Goal: Task Accomplishment & Management: Use online tool/utility

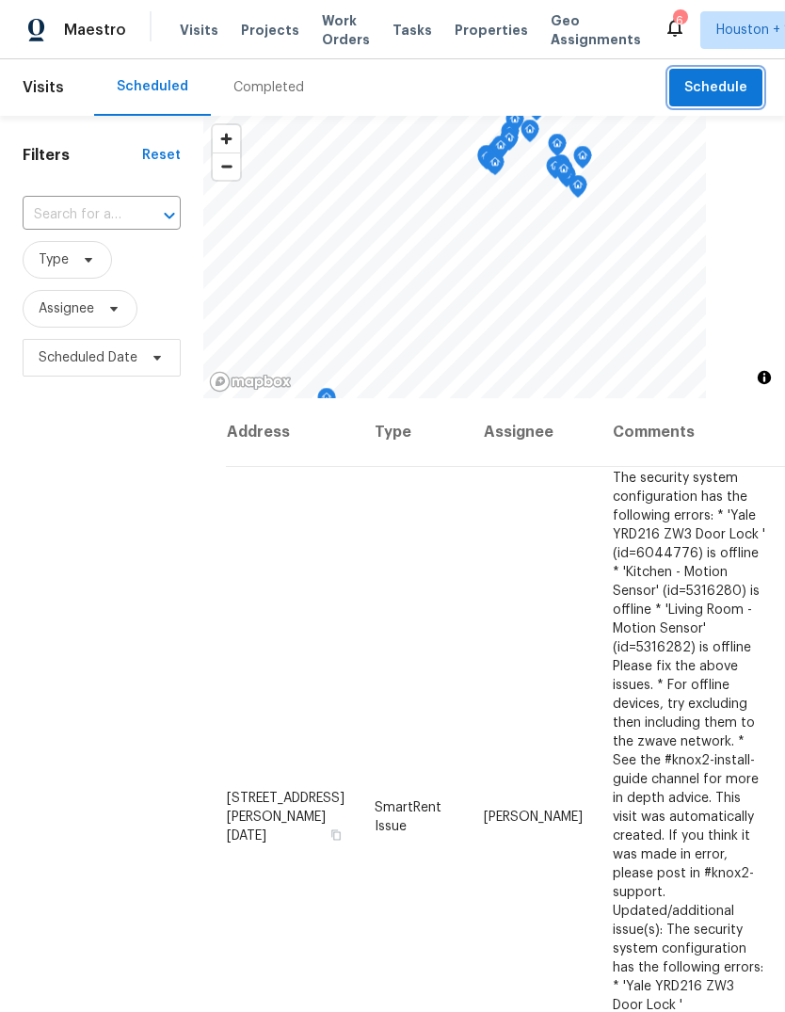
click at [715, 96] on span "Schedule" at bounding box center [716, 88] width 63 height 24
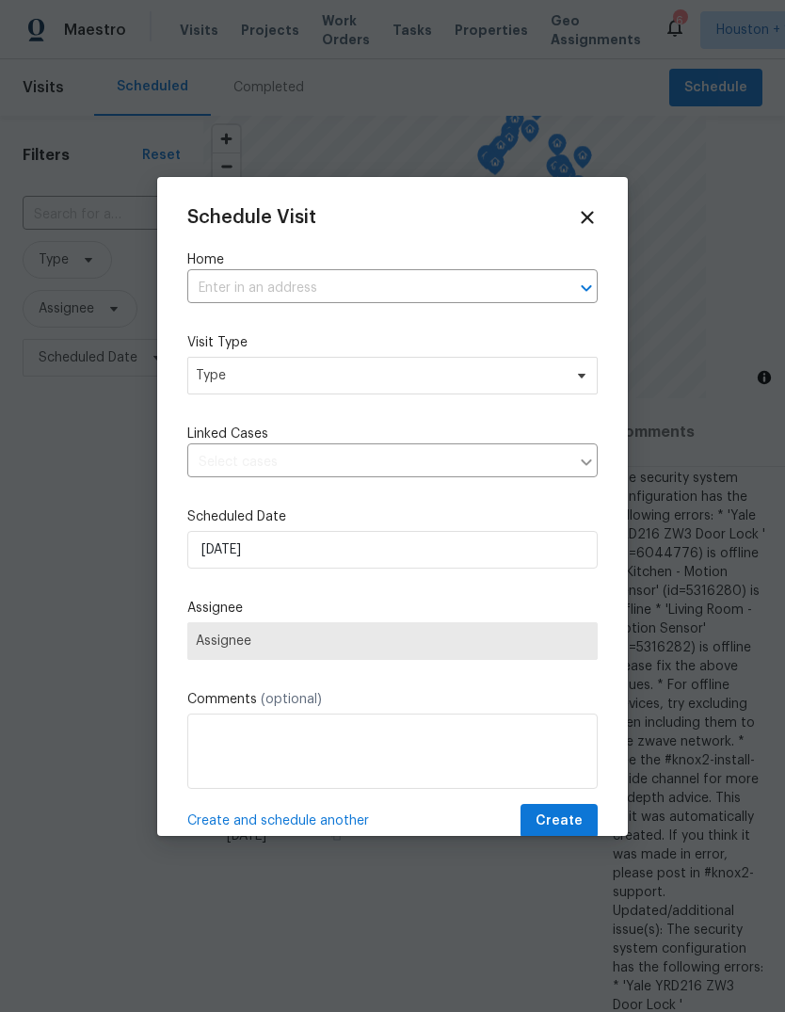
click at [231, 299] on input "text" at bounding box center [366, 288] width 358 height 29
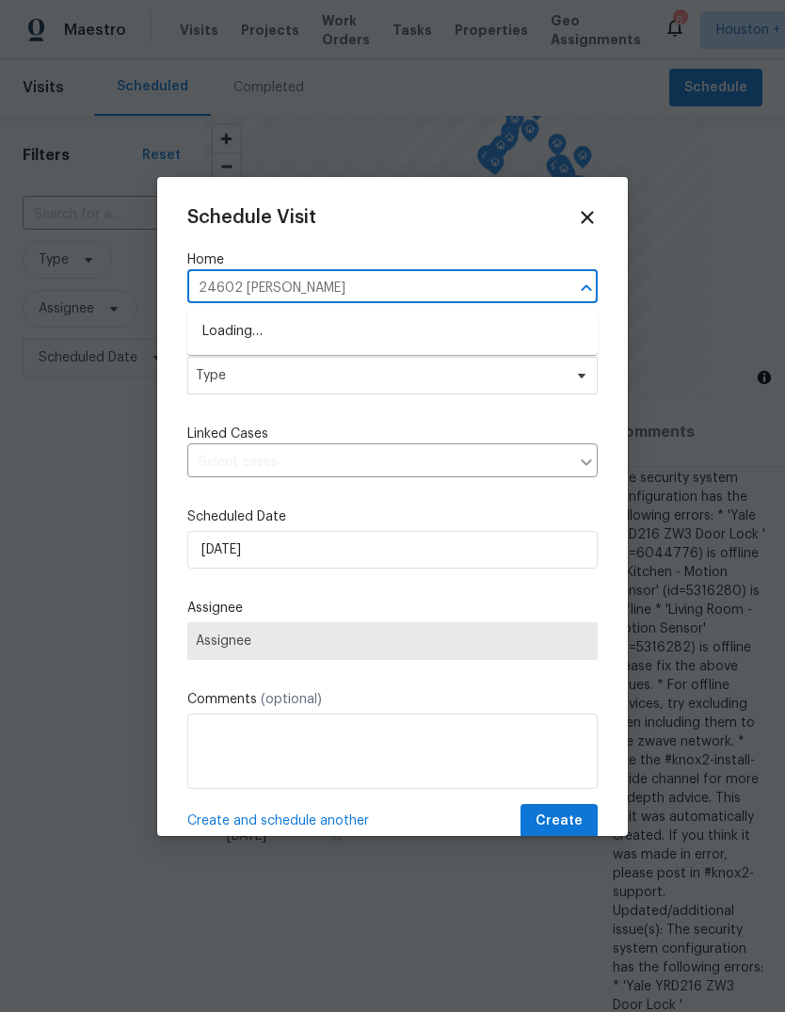
type input "24602 Bennett"
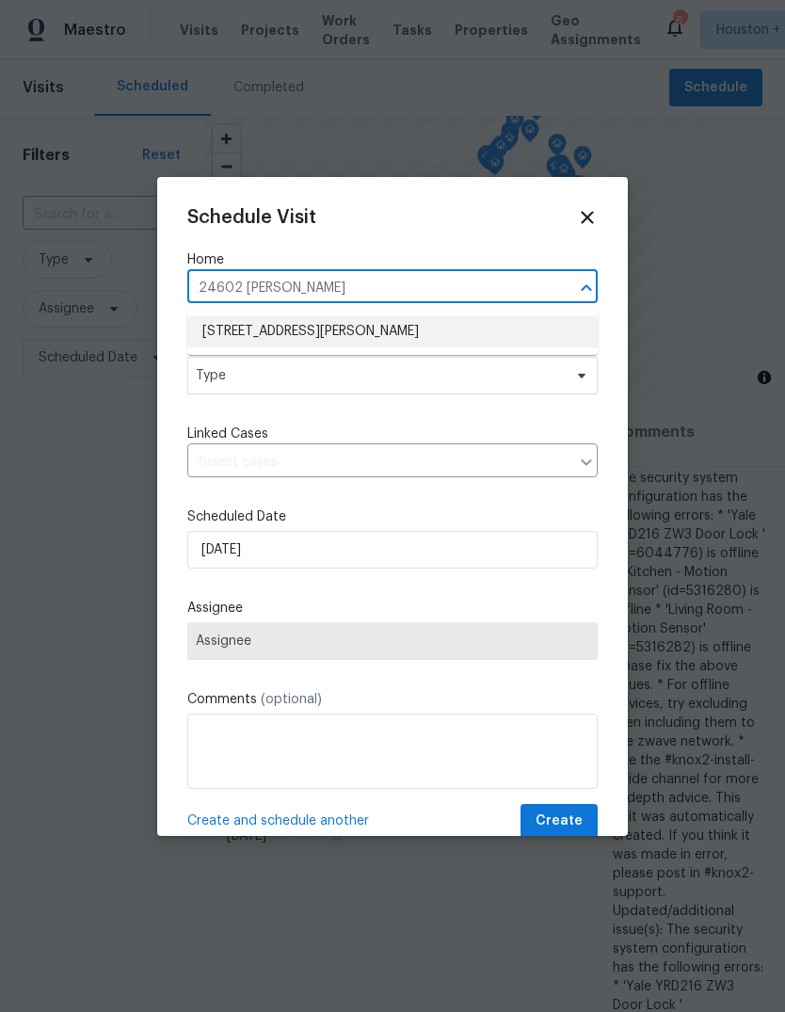
click at [254, 326] on li "24602 Bennetts Ridge Ln, Porter, TX 77365" at bounding box center [392, 331] width 411 height 31
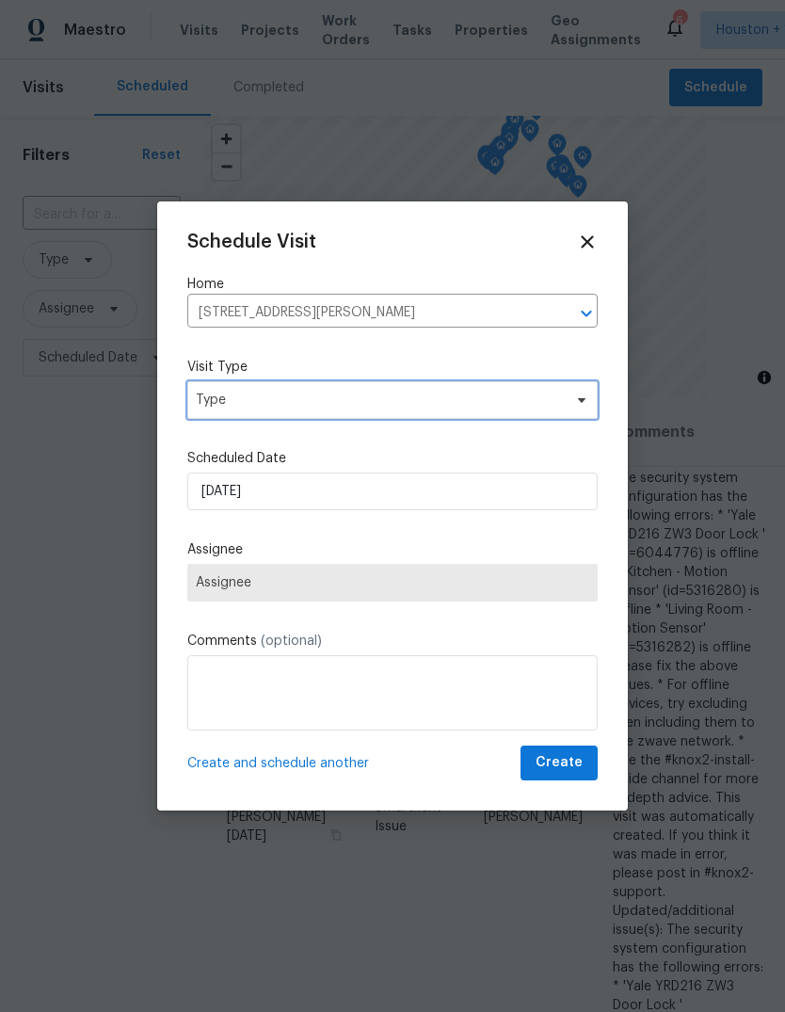
click at [236, 391] on span "Type" at bounding box center [379, 400] width 366 height 19
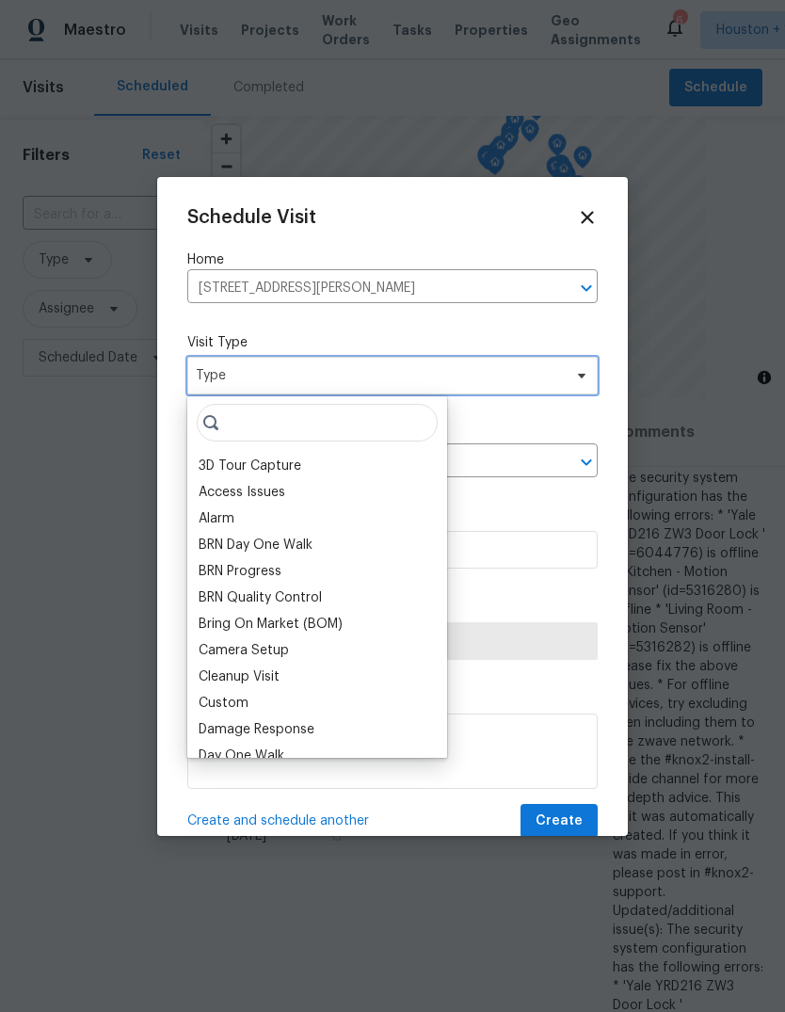
click at [234, 381] on span "Type" at bounding box center [379, 375] width 366 height 19
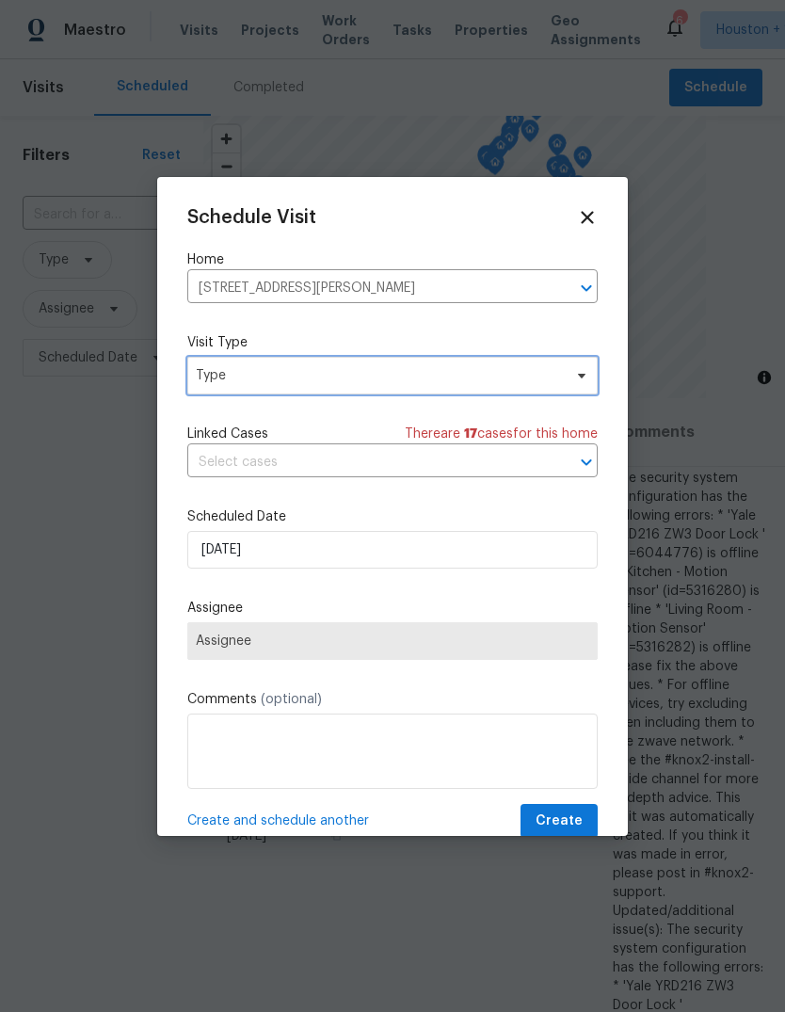
click at [249, 390] on span "Type" at bounding box center [392, 376] width 411 height 38
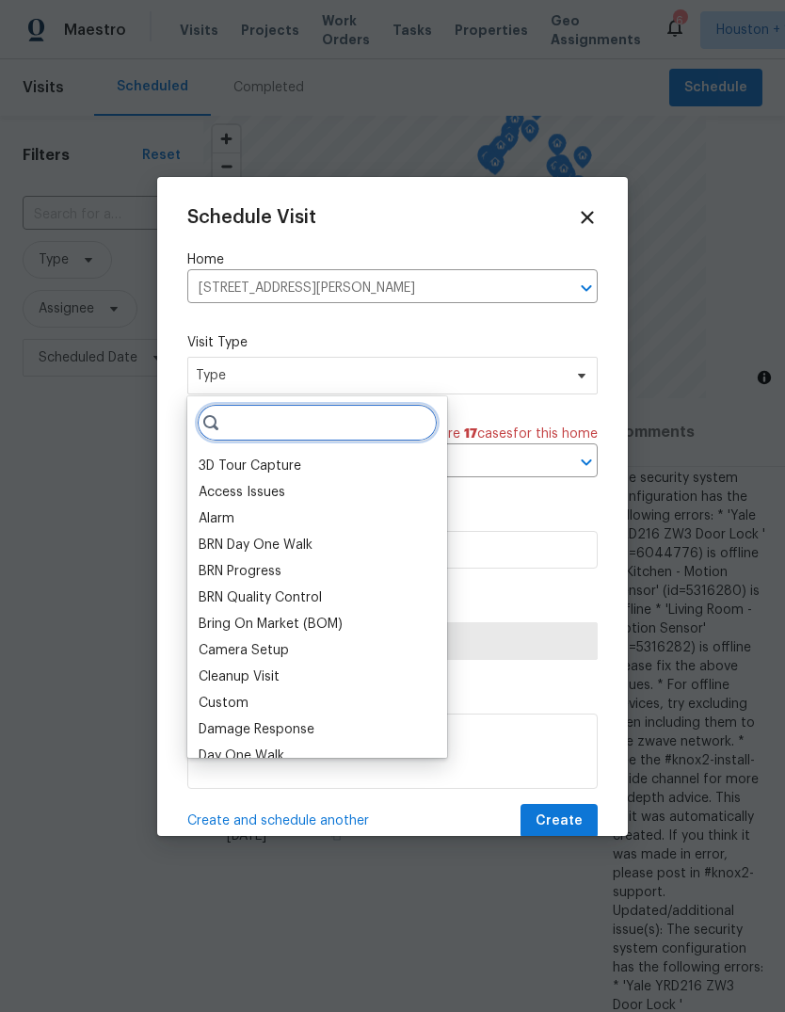
click at [278, 411] on input "search" at bounding box center [317, 423] width 241 height 38
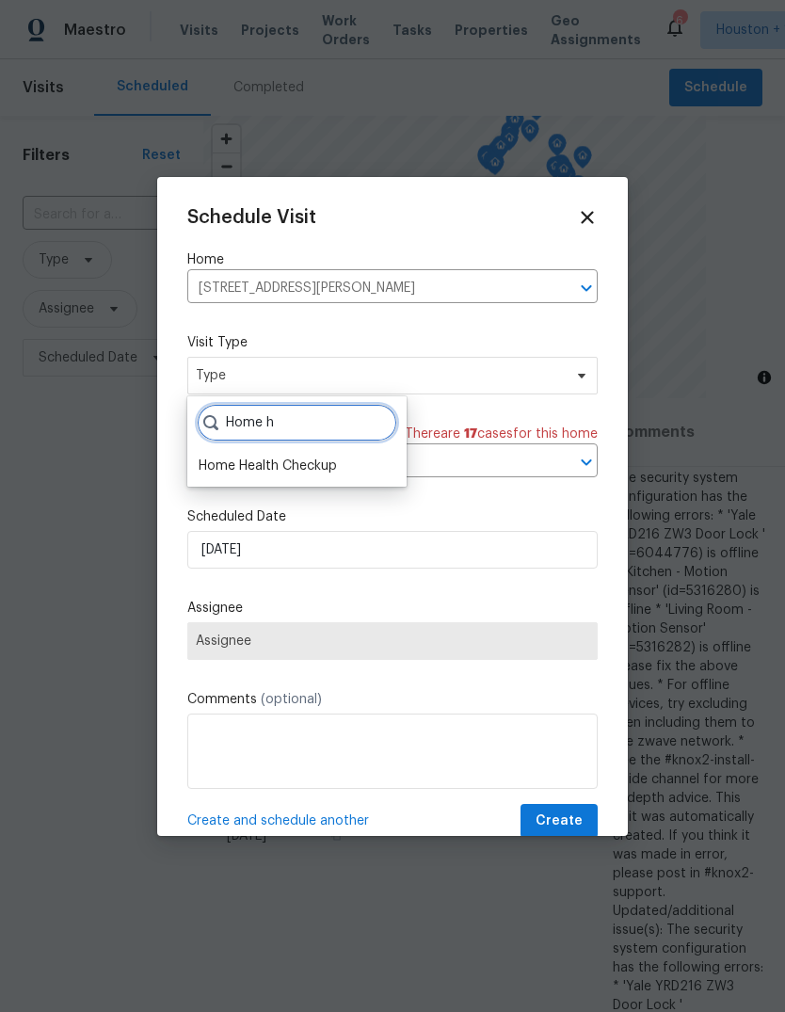
type input "Home h"
click at [227, 472] on div "Home Health Checkup" at bounding box center [268, 466] width 138 height 19
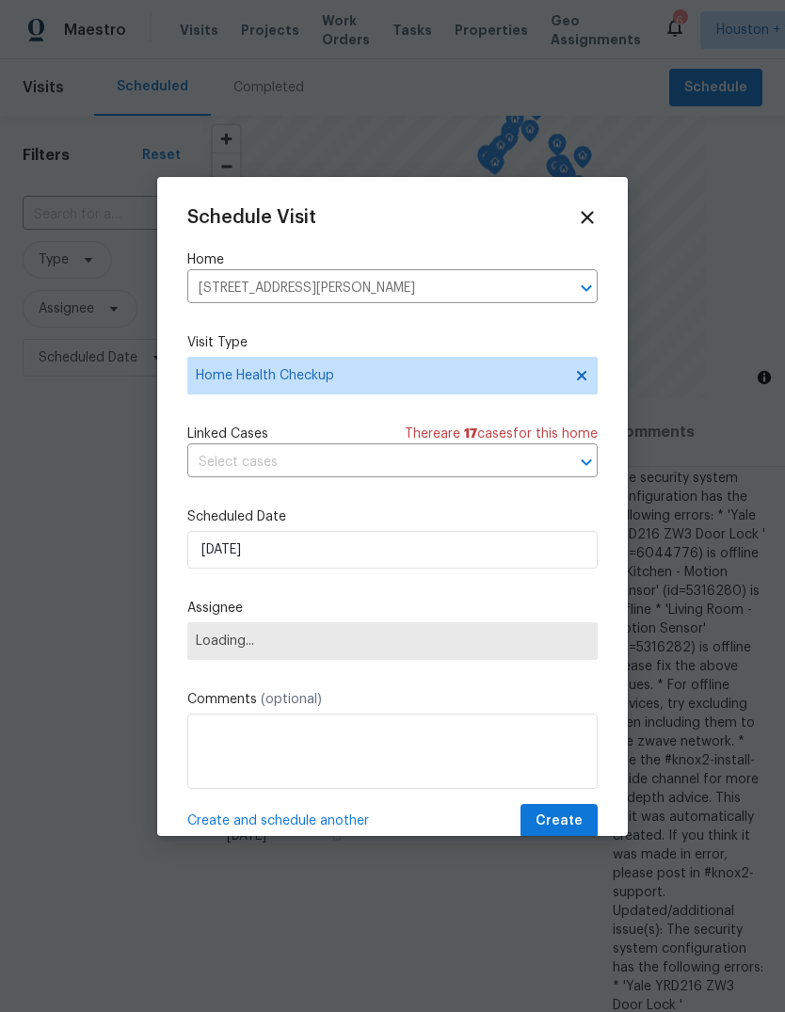
click at [232, 637] on span "Loading..." at bounding box center [392, 641] width 411 height 38
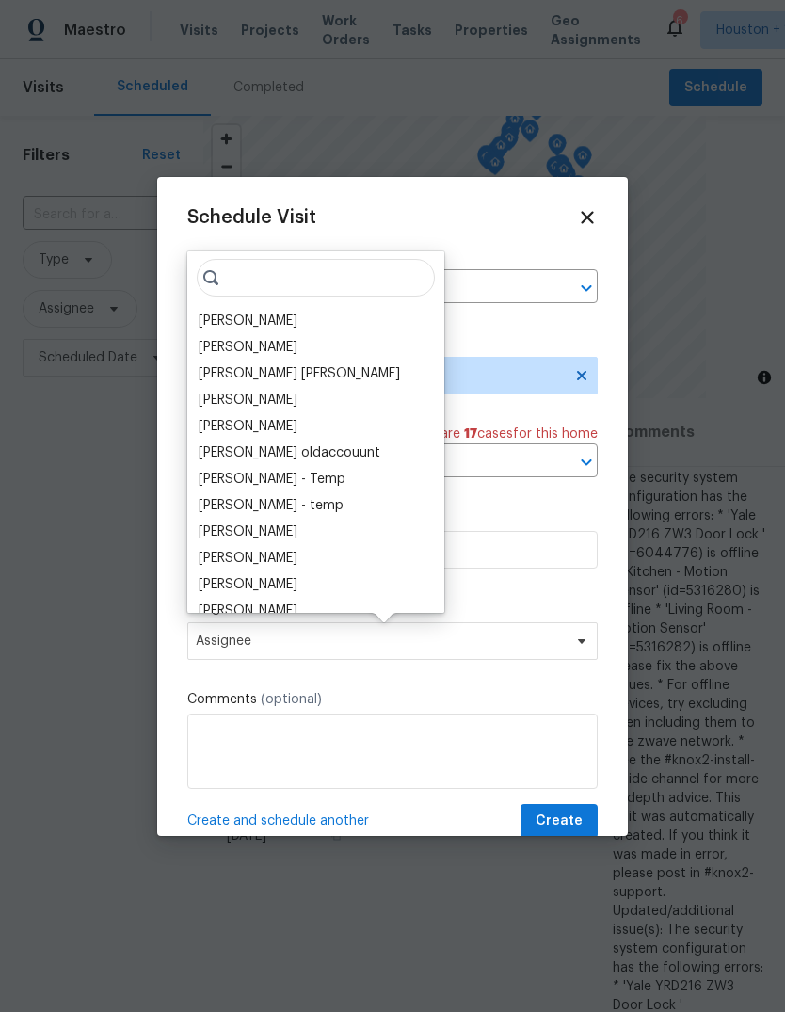
click at [331, 295] on input "search" at bounding box center [316, 278] width 238 height 38
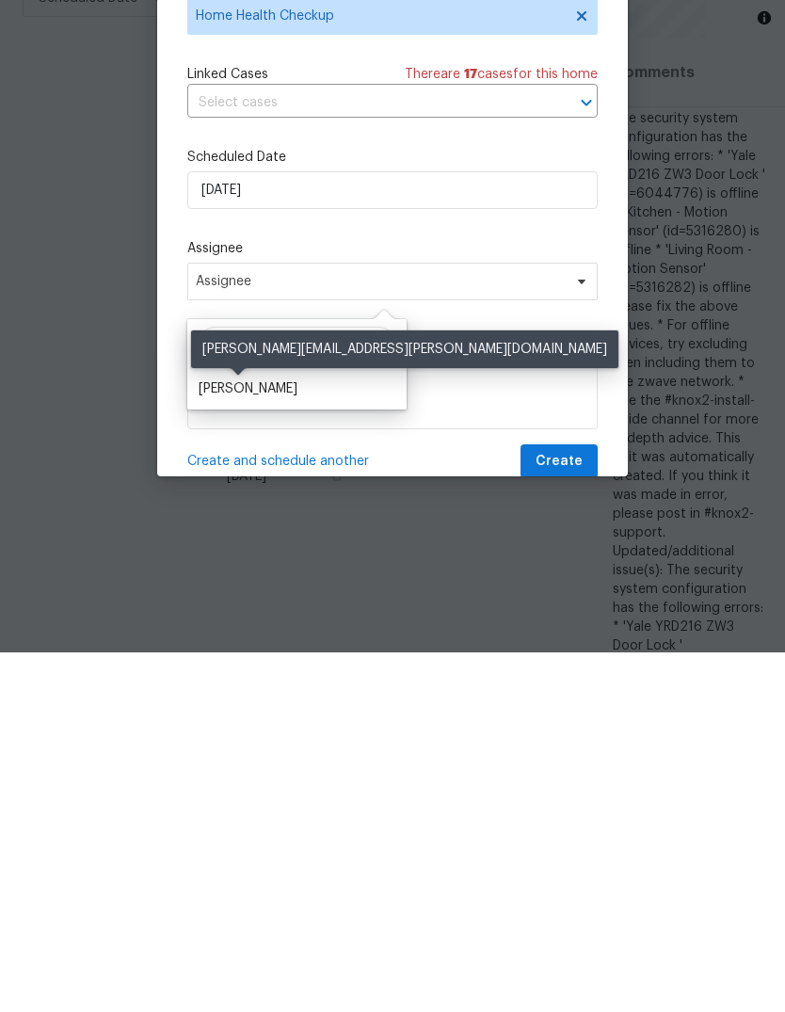
type input "Steve"
click at [232, 739] on div "[PERSON_NAME]" at bounding box center [248, 748] width 99 height 19
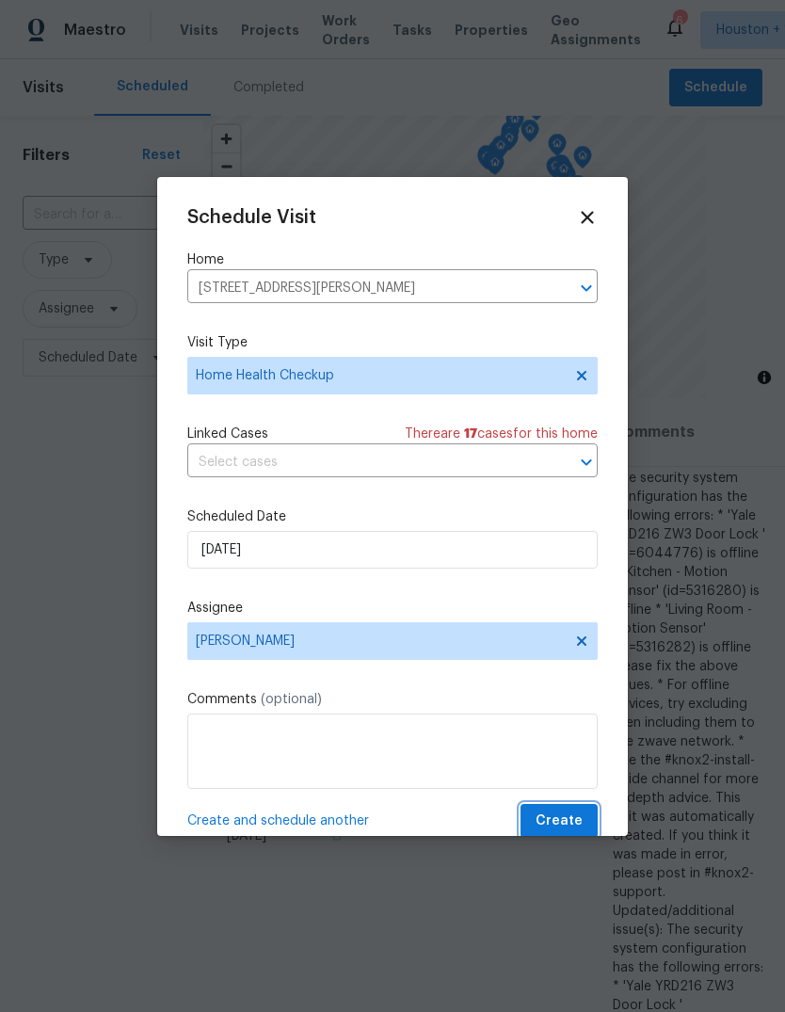
click at [561, 829] on span "Create" at bounding box center [559, 822] width 47 height 24
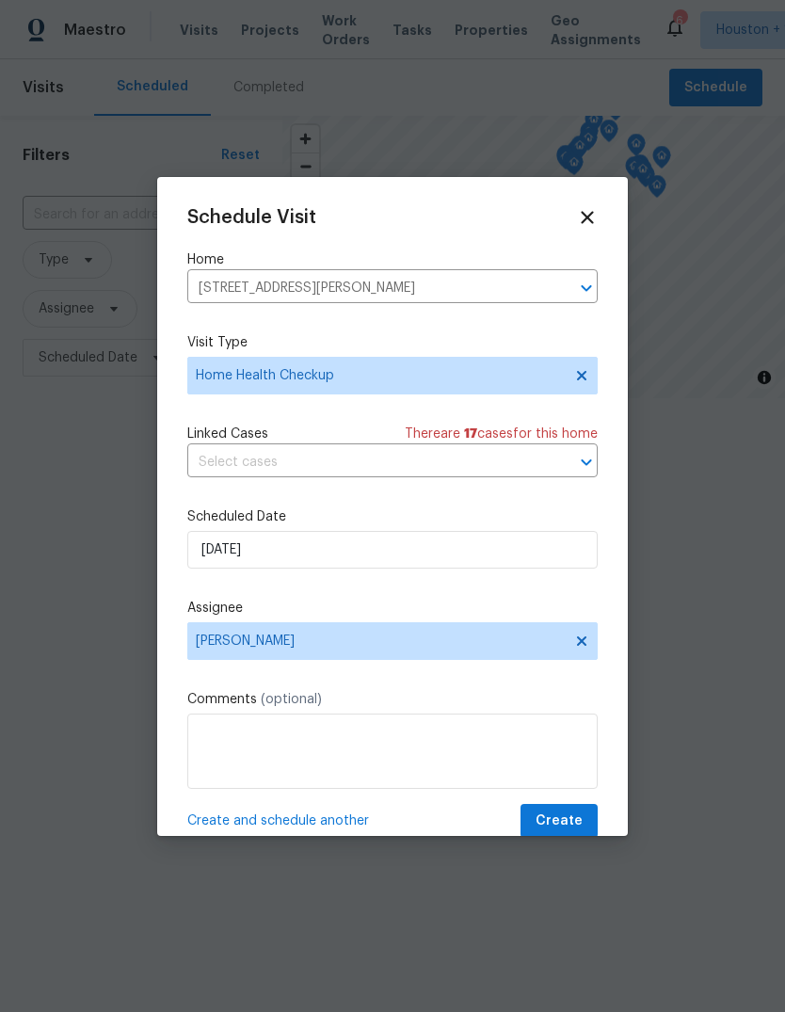
scroll to position [0, 0]
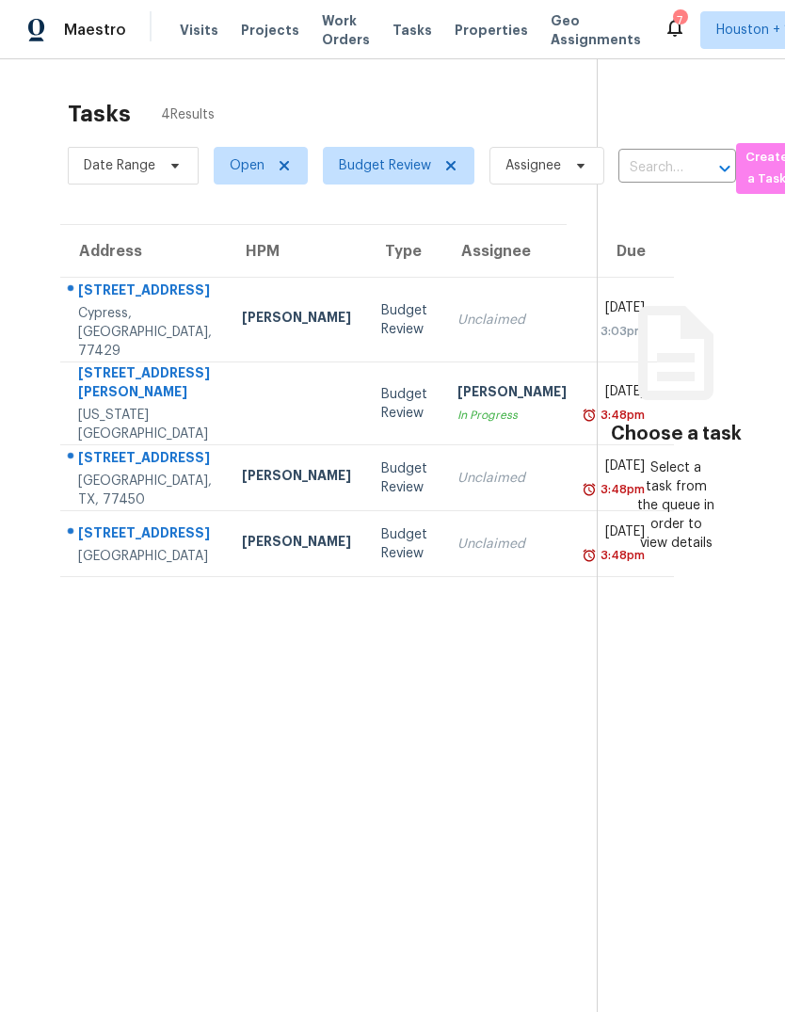
click at [117, 304] on div "15518 Forest Creek Farms Dr" at bounding box center [145, 293] width 134 height 24
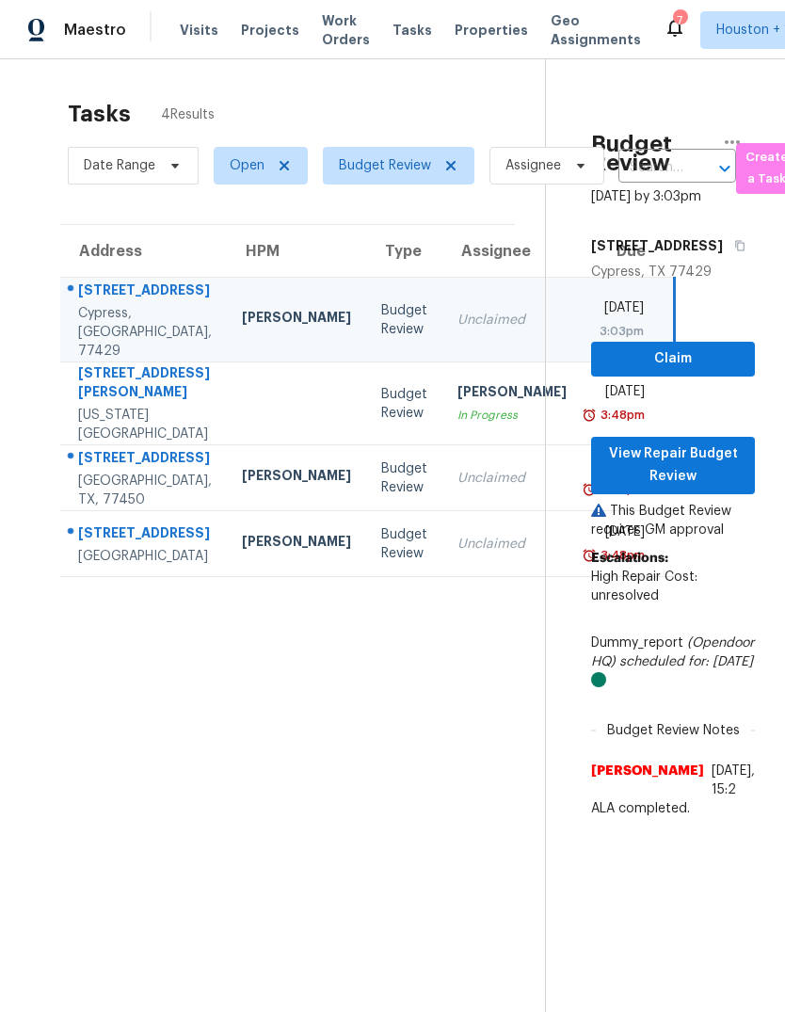
scroll to position [71, 0]
click at [126, 539] on div "[STREET_ADDRESS]" at bounding box center [145, 536] width 134 height 24
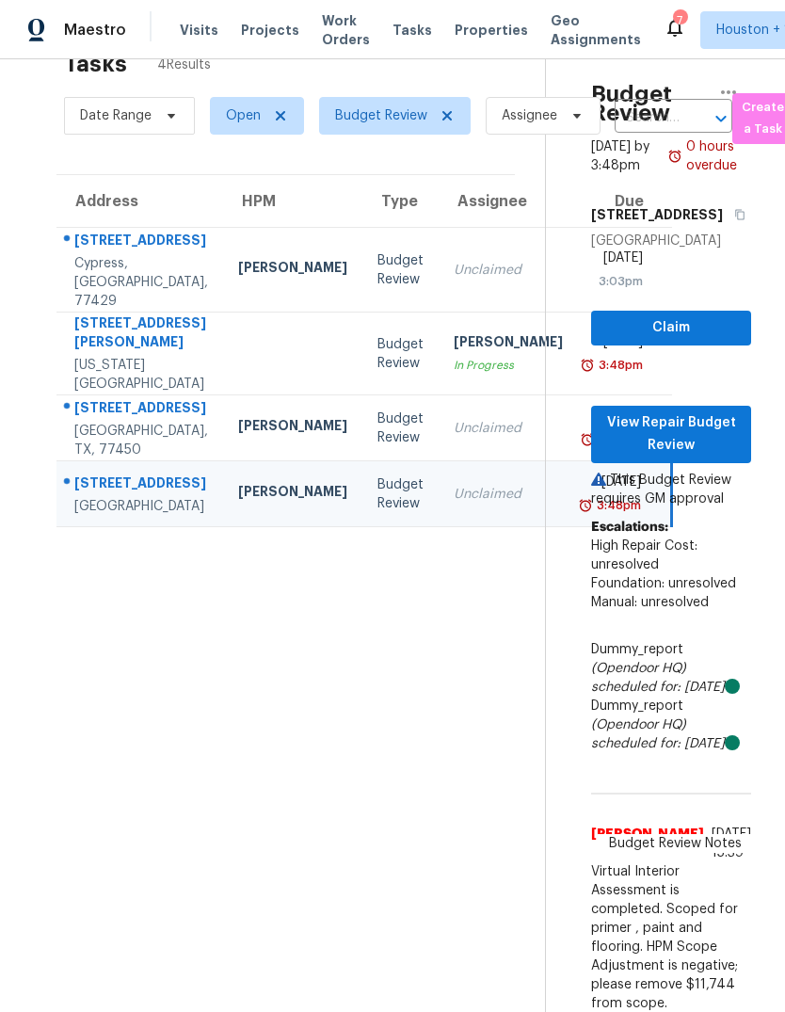
scroll to position [52, 4]
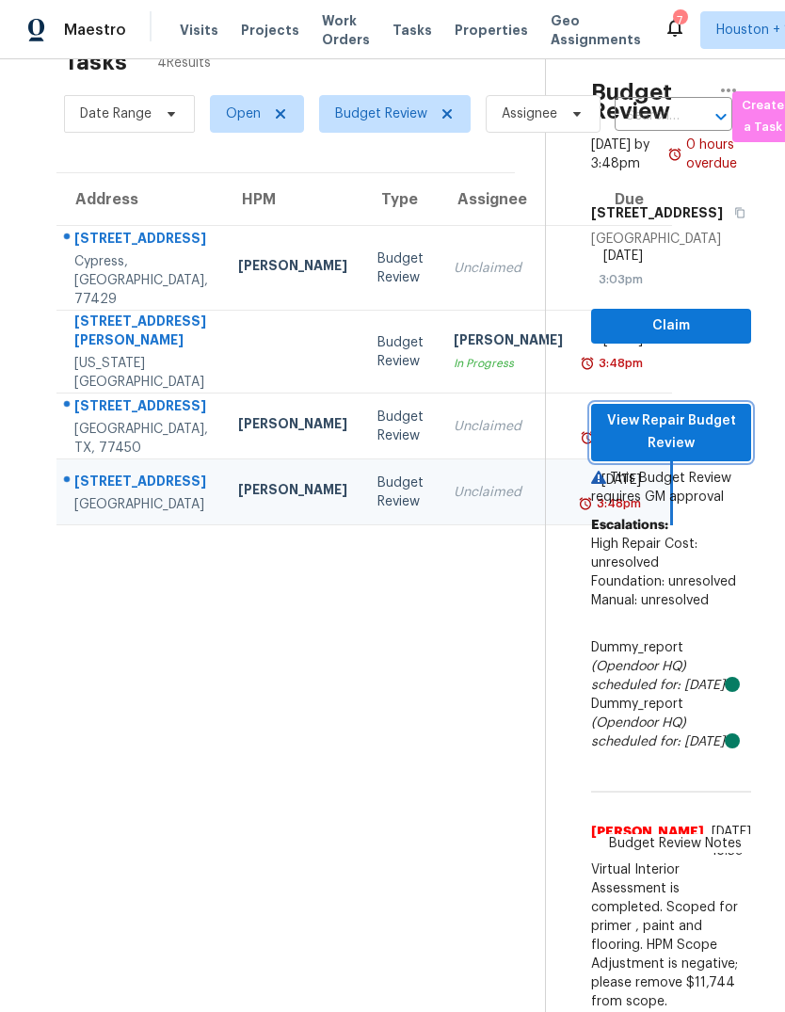
click at [717, 410] on span "View Repair Budget Review" at bounding box center [671, 433] width 130 height 46
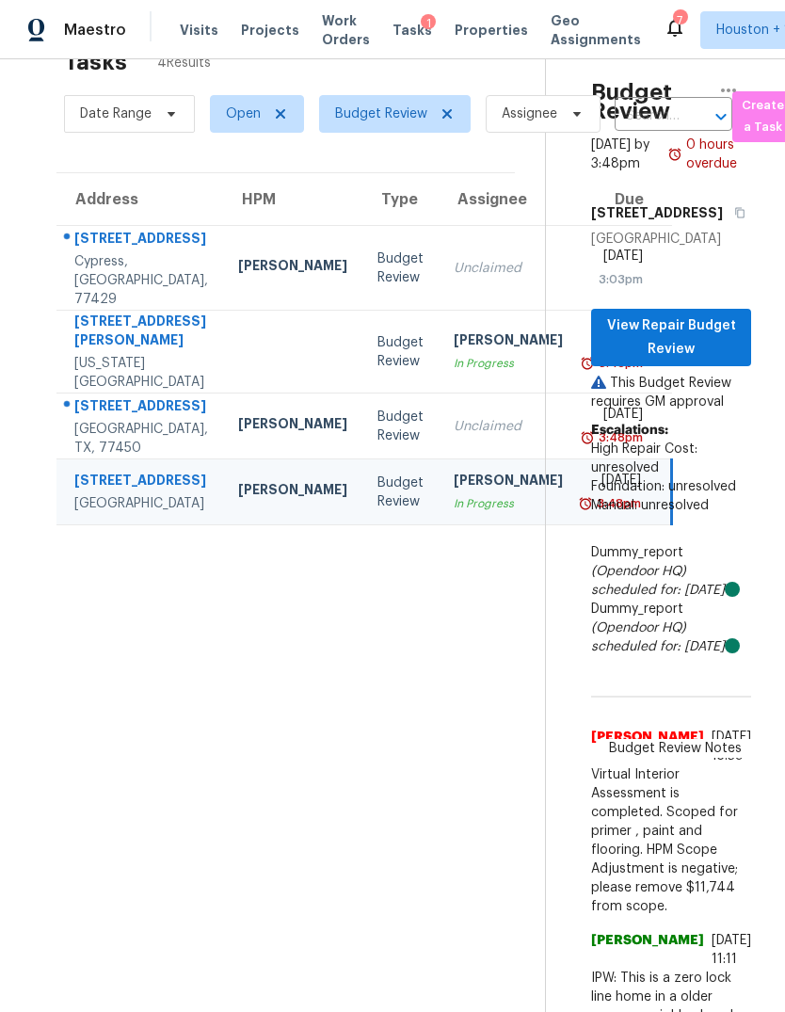
click at [105, 426] on div "Katy, TX, 77450" at bounding box center [141, 439] width 134 height 38
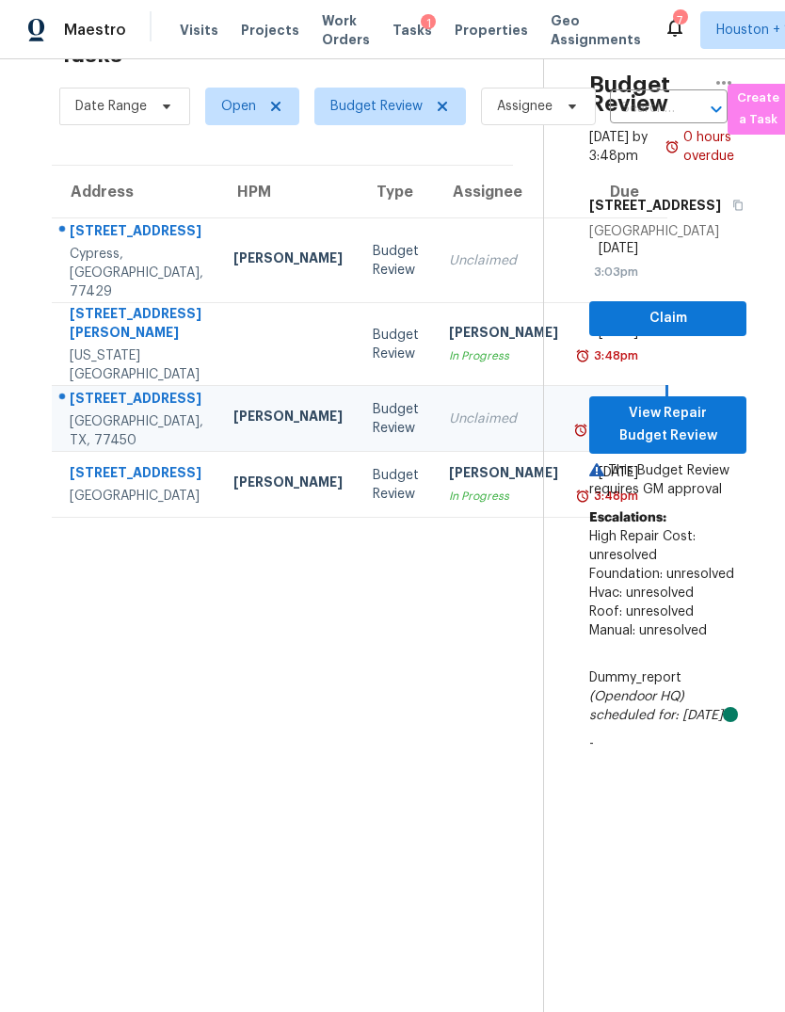
scroll to position [59, 8]
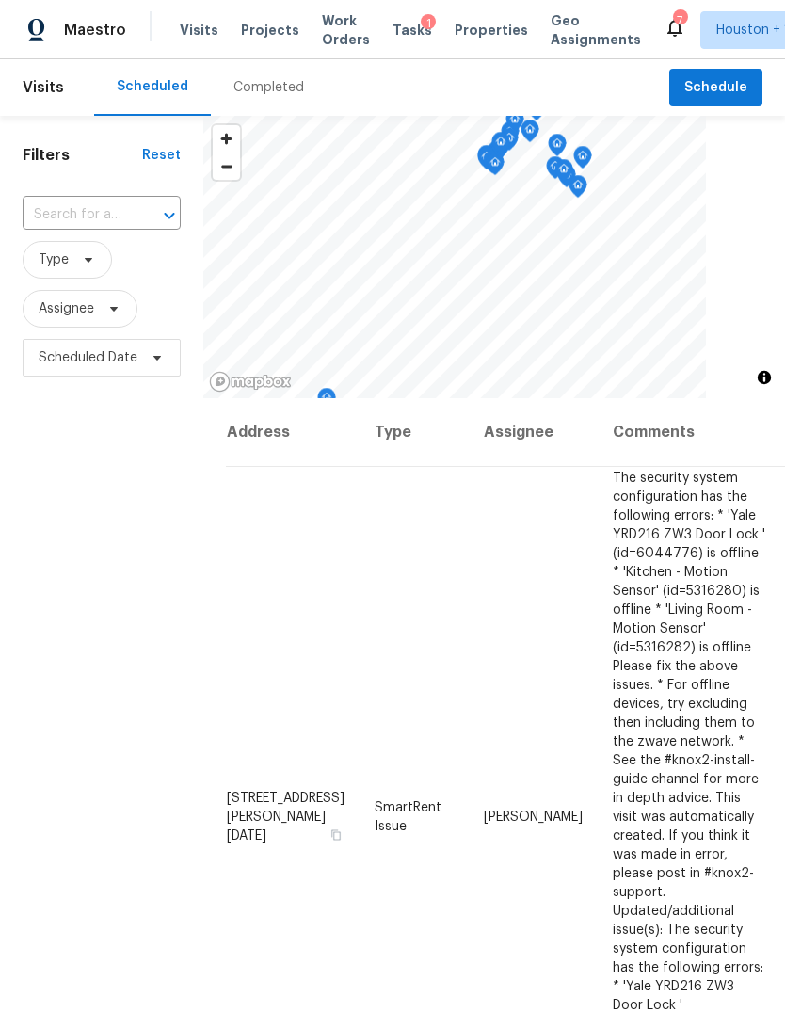
click at [241, 98] on div "Completed" at bounding box center [269, 87] width 116 height 56
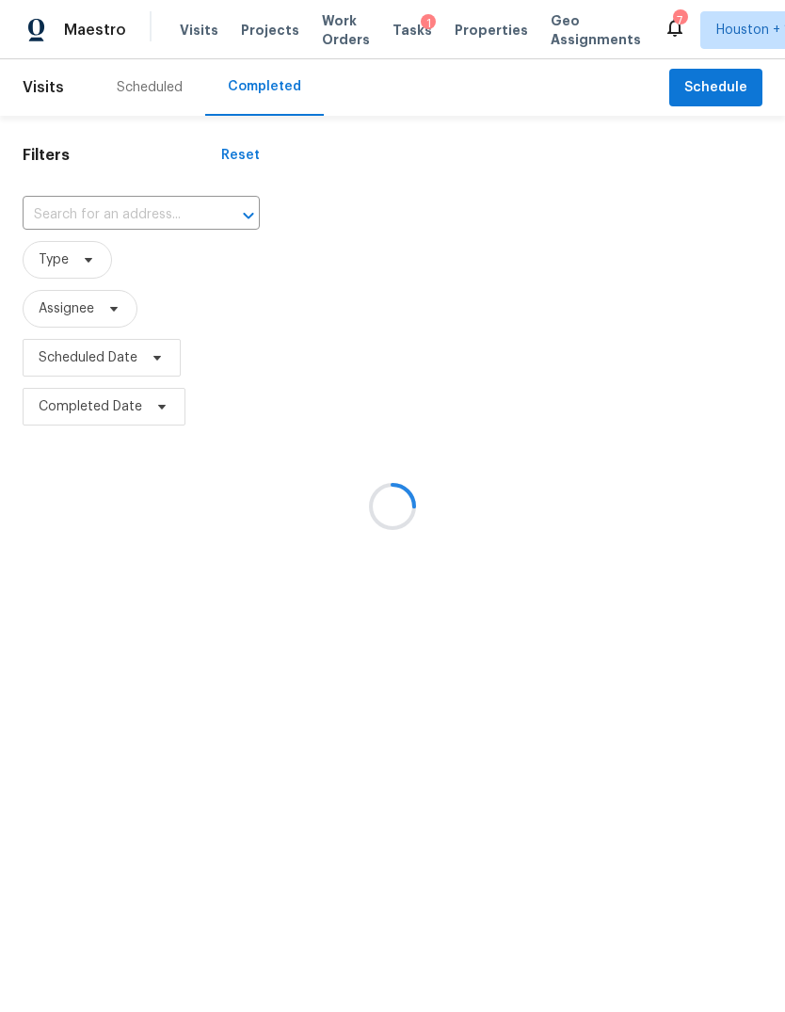
click at [88, 218] on div at bounding box center [392, 506] width 785 height 1012
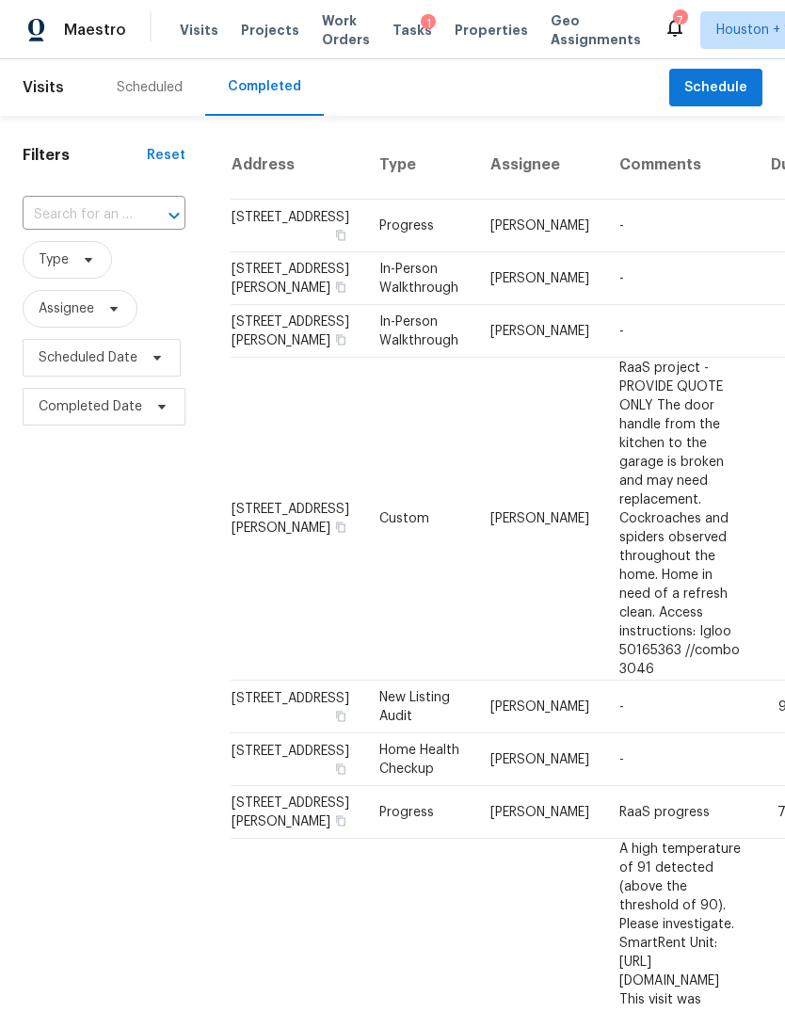
click at [69, 216] on input "text" at bounding box center [78, 215] width 110 height 29
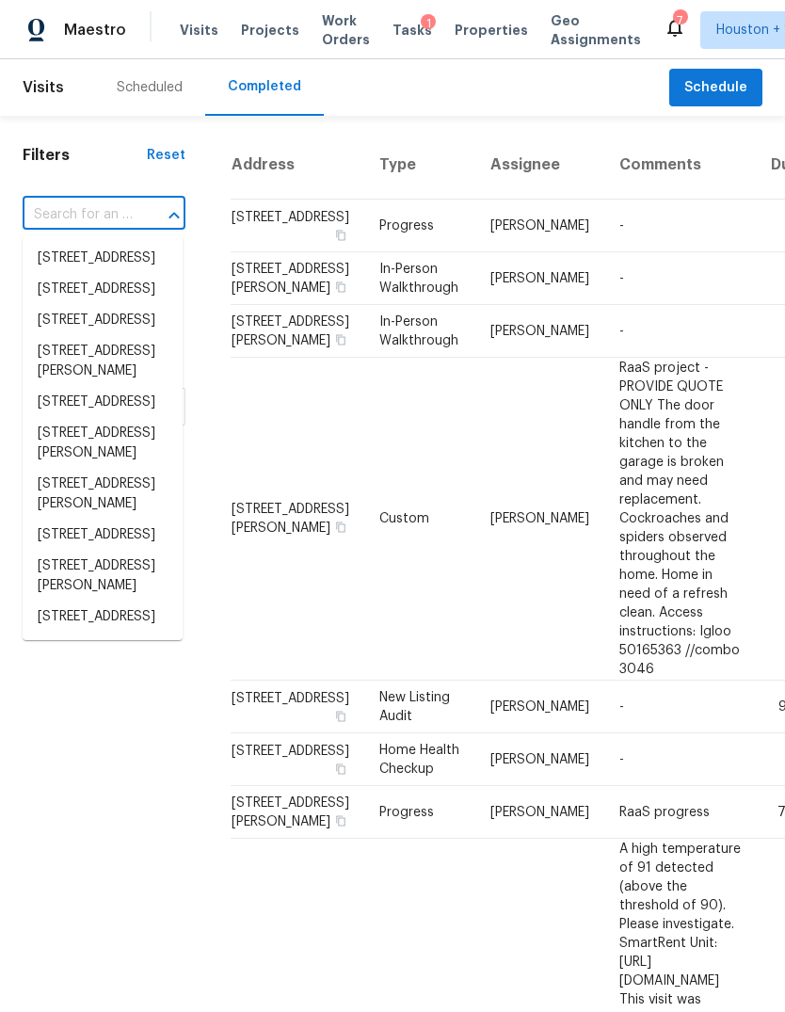
click at [68, 216] on input "text" at bounding box center [78, 215] width 110 height 29
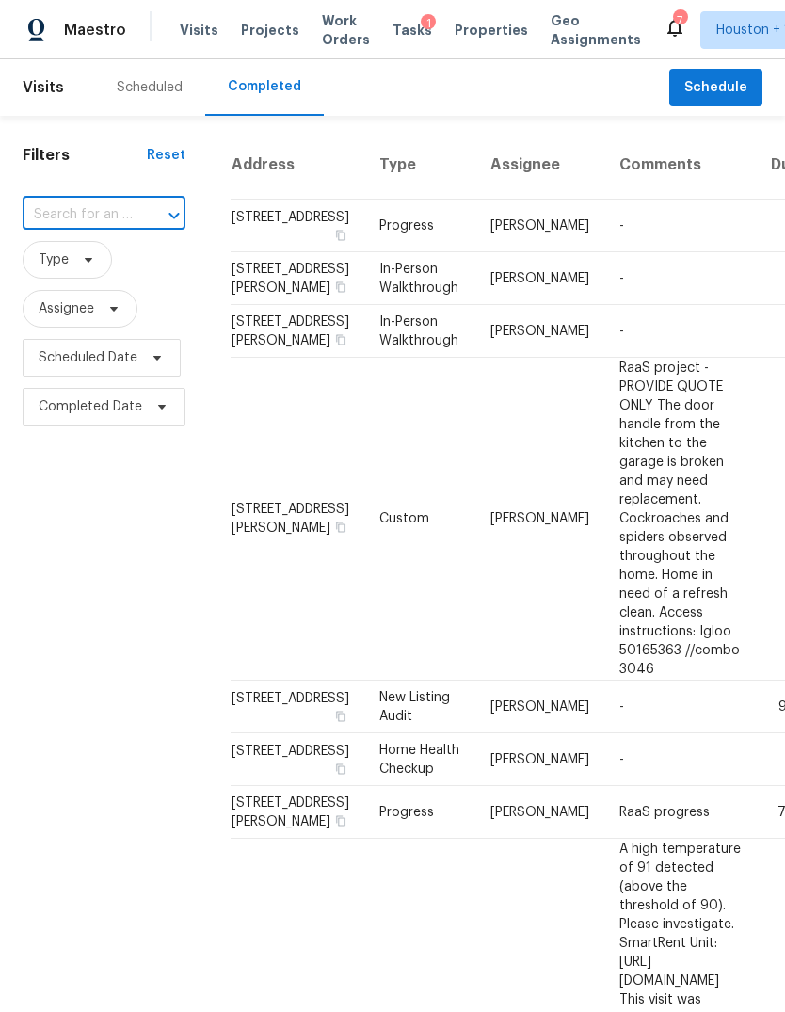
click at [53, 216] on input "text" at bounding box center [78, 215] width 110 height 29
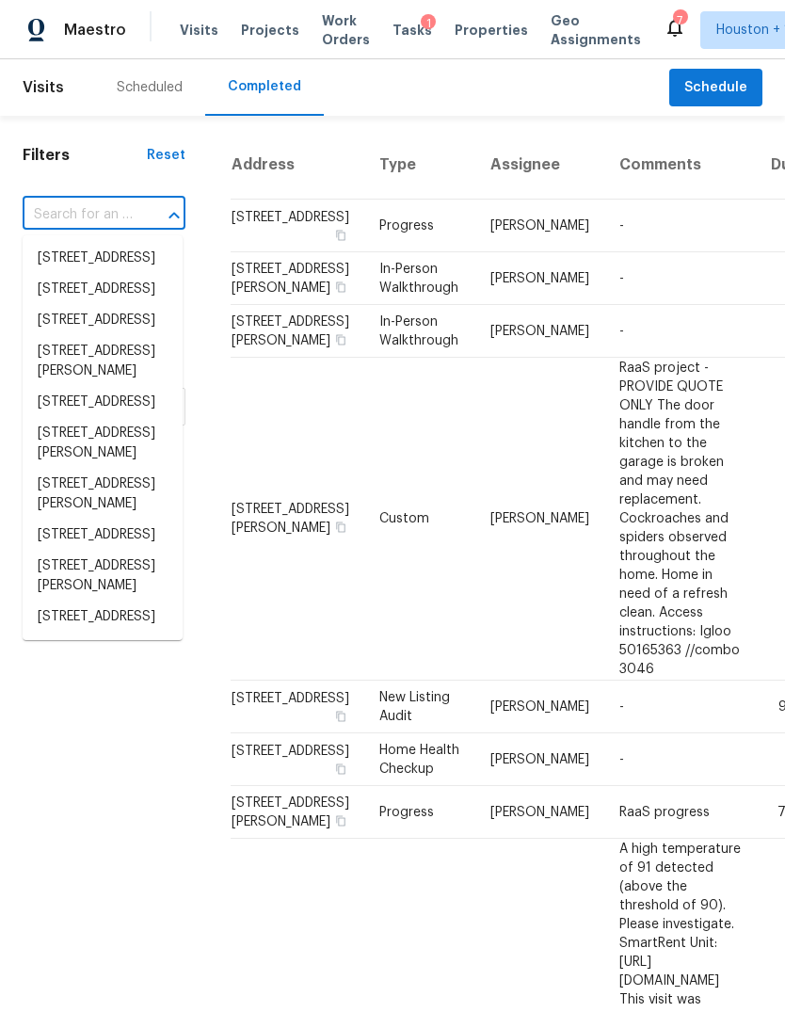
paste input "[STREET_ADDRESS]"
type input "[STREET_ADDRESS]"
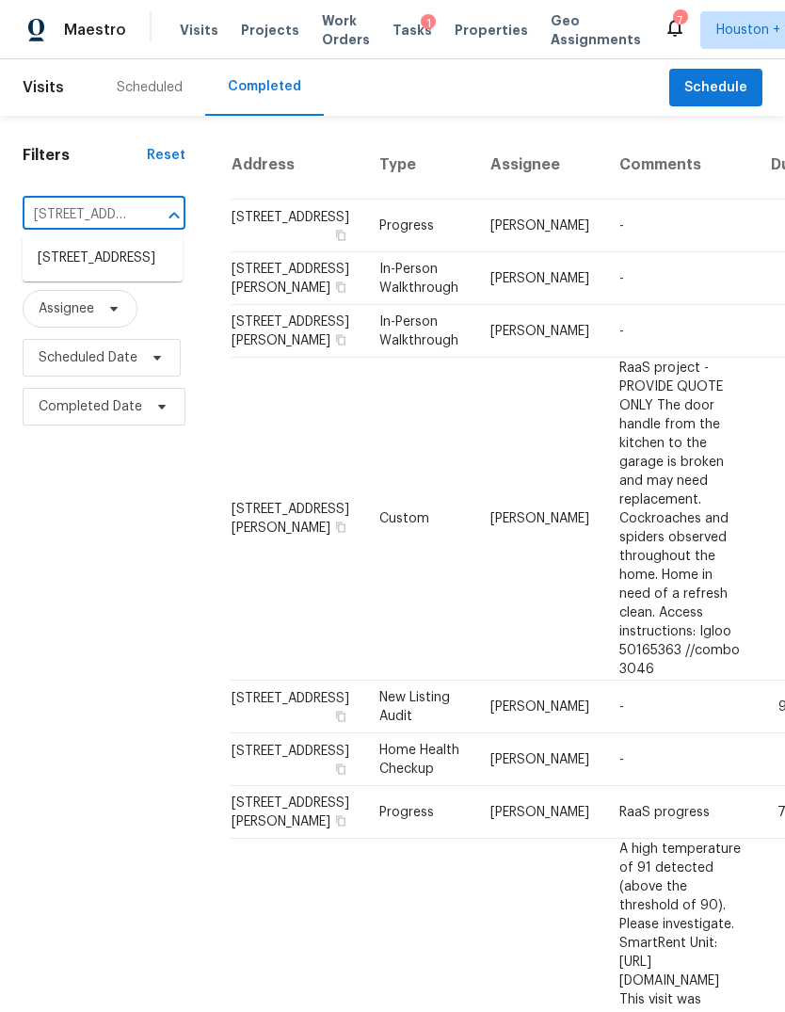
click at [60, 273] on li "1565 Beaconshire Rd, Houston, TX 77077" at bounding box center [103, 258] width 160 height 31
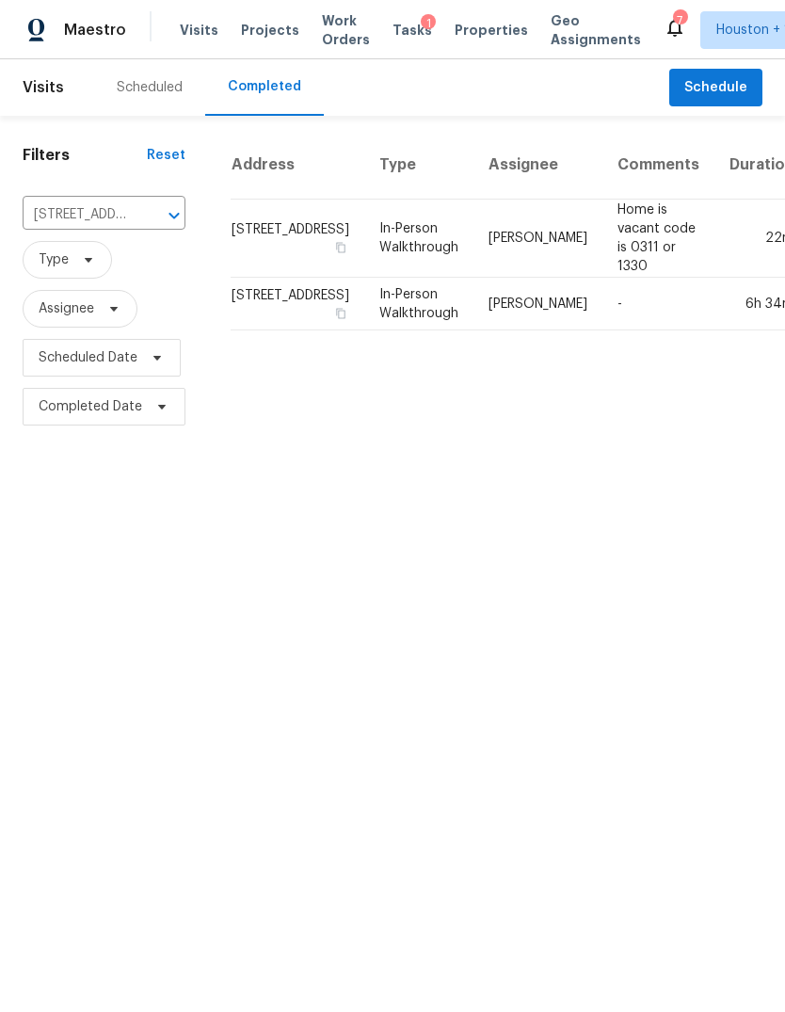
click at [603, 298] on td "-" at bounding box center [659, 304] width 112 height 53
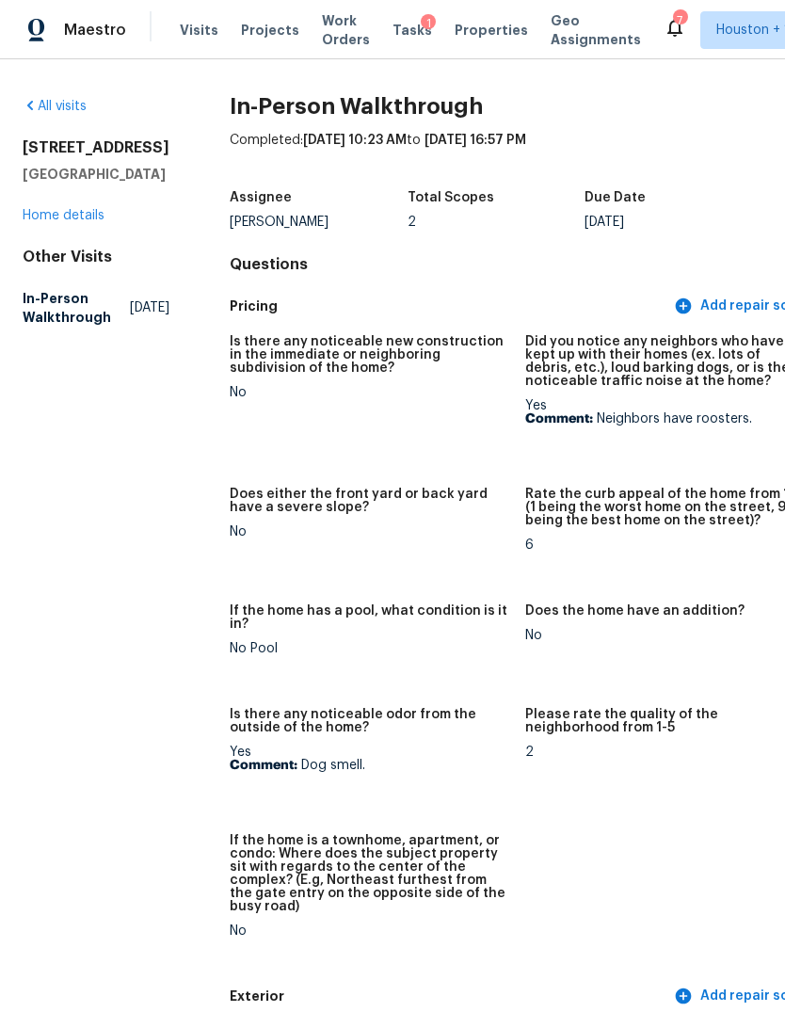
click at [67, 25] on span "Maestro" at bounding box center [95, 30] width 62 height 19
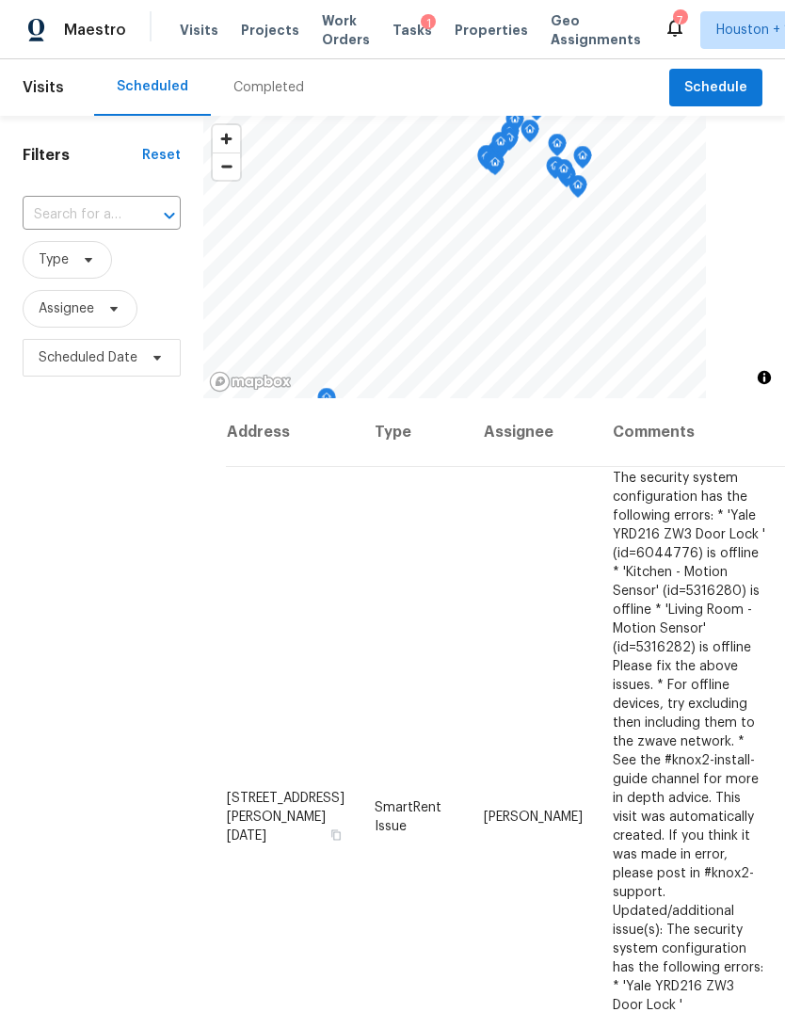
click at [261, 103] on div "Completed" at bounding box center [269, 87] width 116 height 56
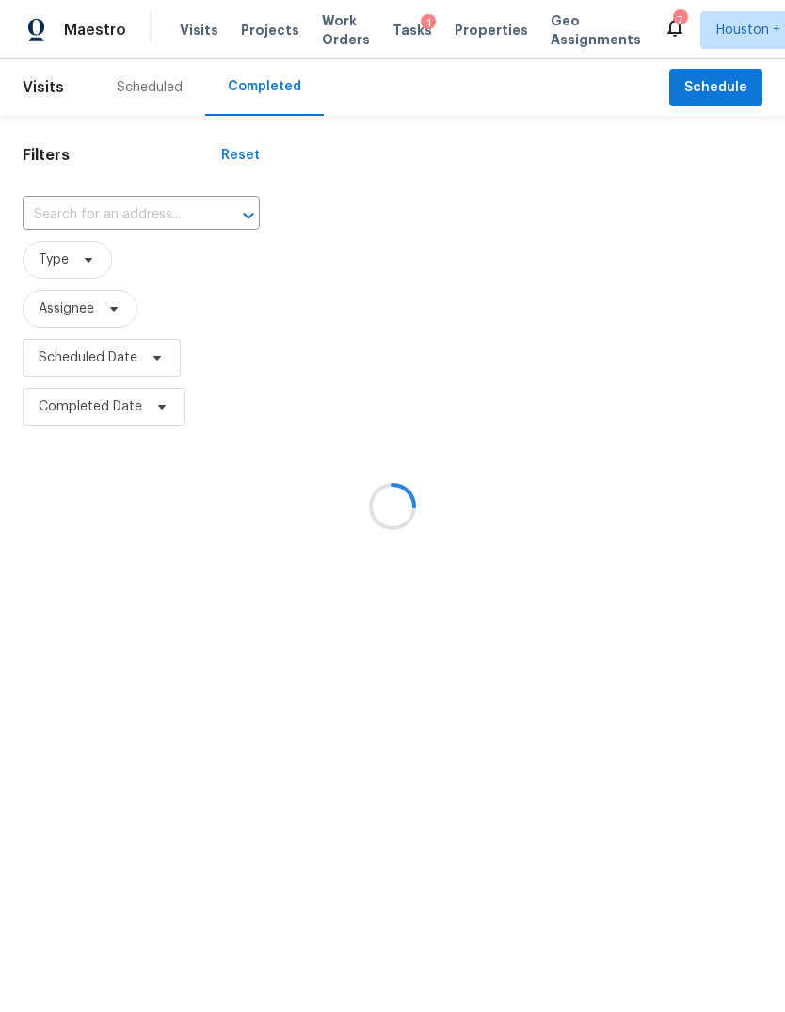
click at [79, 233] on div at bounding box center [392, 506] width 785 height 1012
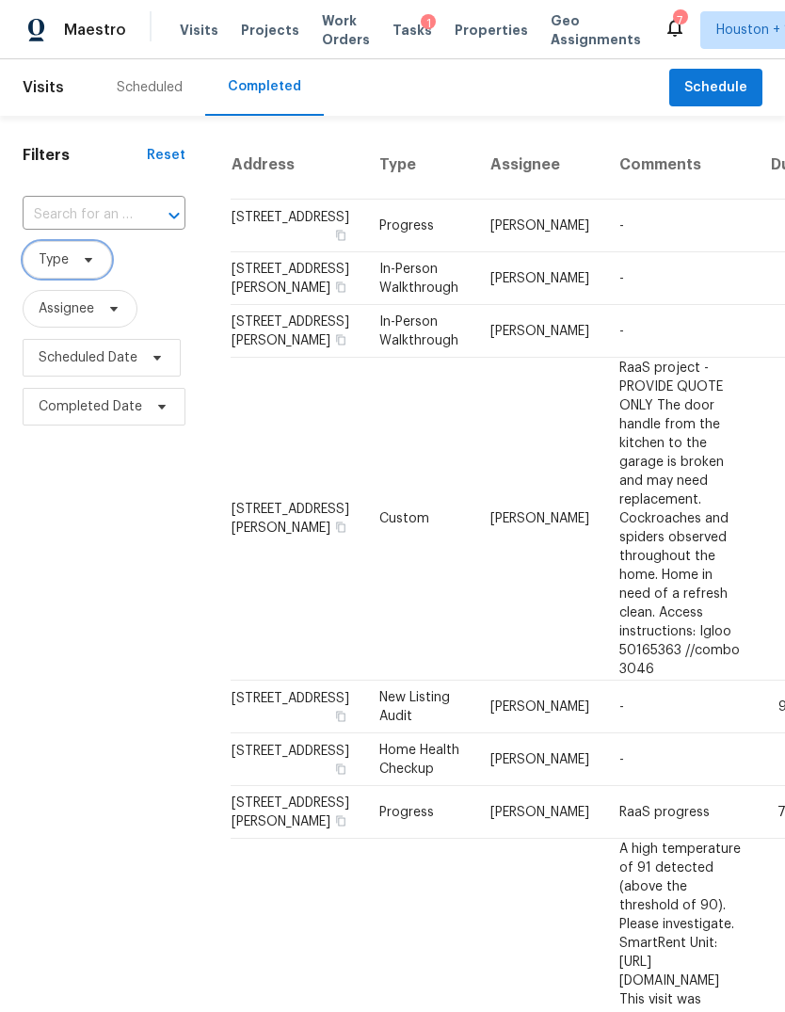
click at [68, 246] on span "Type" at bounding box center [67, 260] width 89 height 38
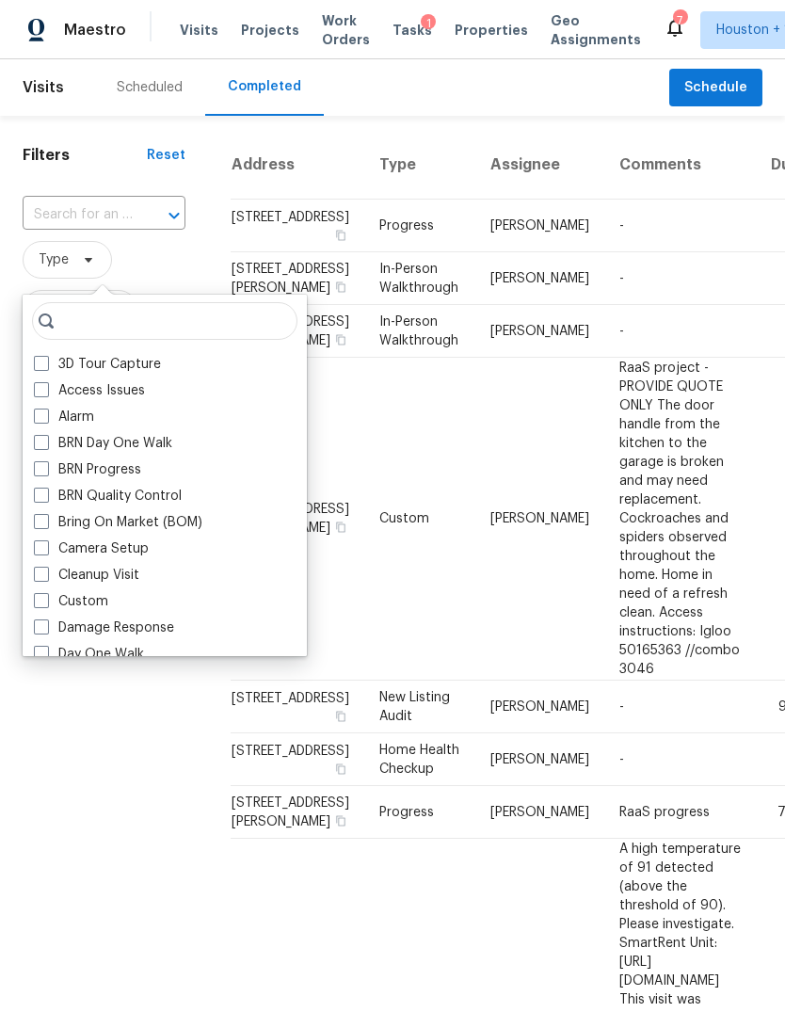
click at [62, 215] on input "text" at bounding box center [78, 215] width 110 height 29
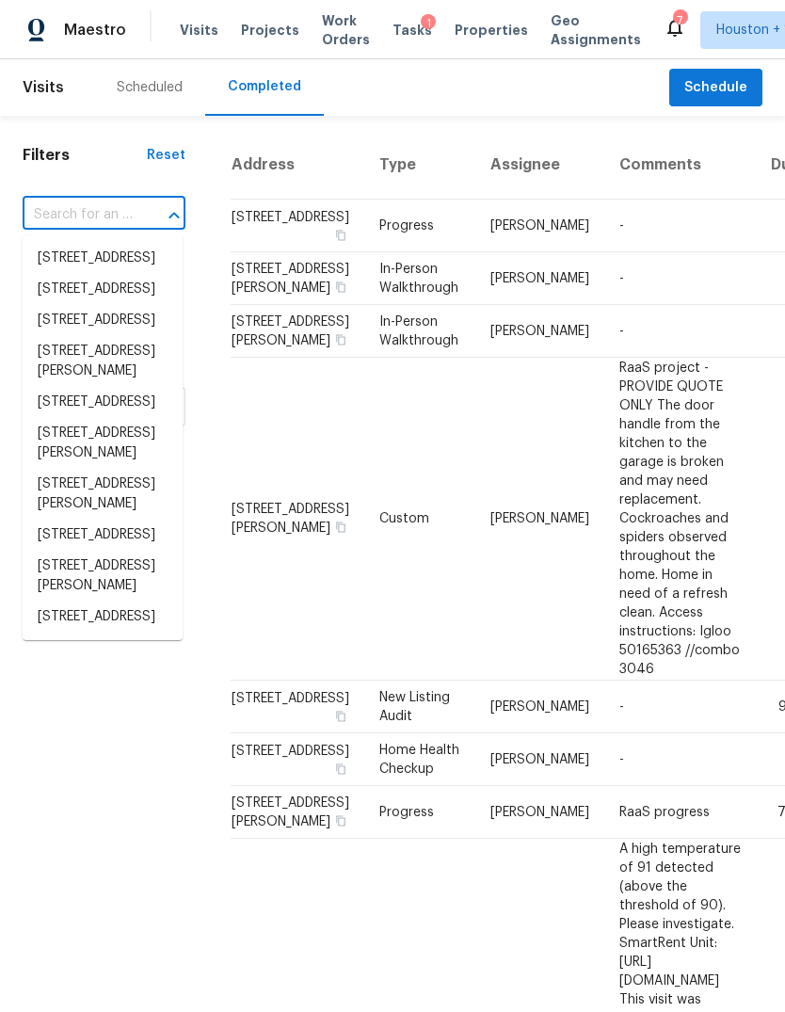
click at [59, 218] on input "text" at bounding box center [78, 215] width 110 height 29
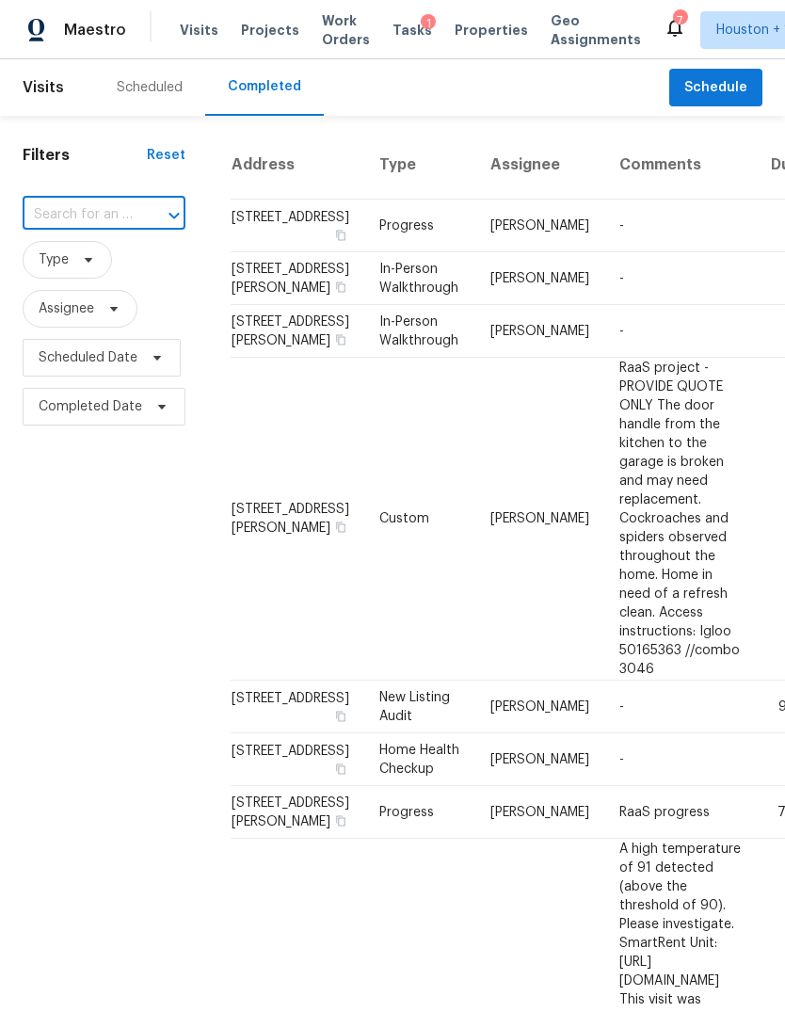
paste input "1565 Beaconshire Rd, Houston, TX 77077"
type input "1565 Beaconshire Rd, Houston, TX 77077"
click at [65, 274] on li "1565 Beaconshire Rd, Houston, TX 77077" at bounding box center [103, 258] width 160 height 31
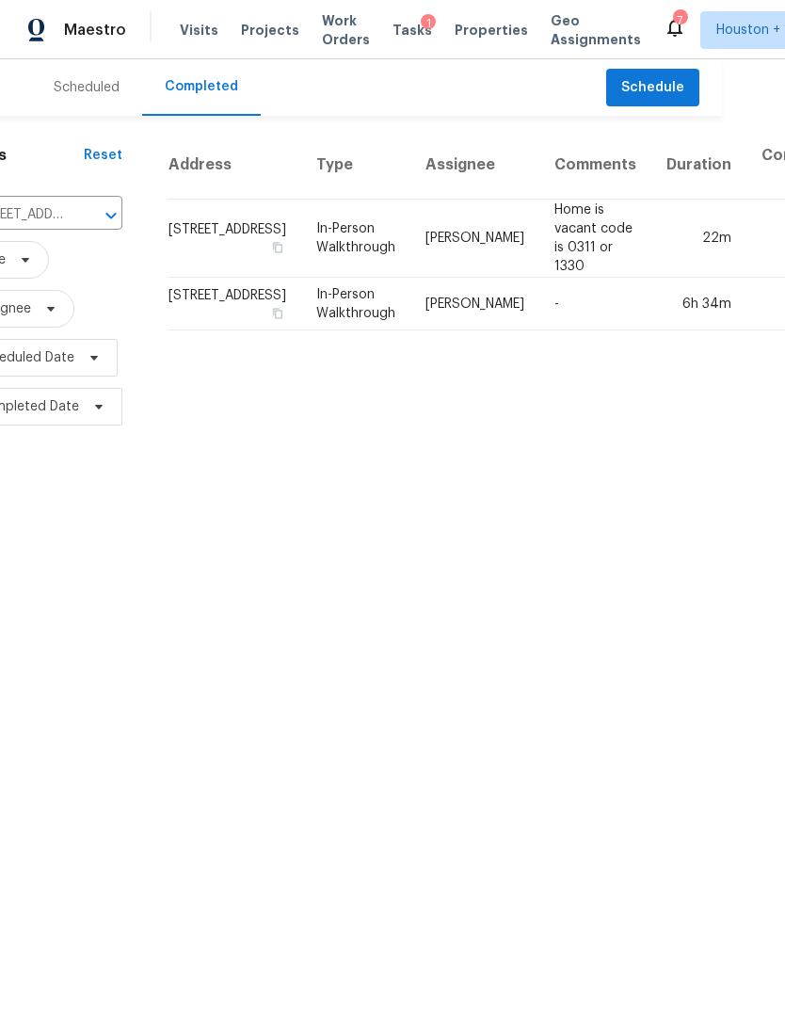
scroll to position [0, 62]
click at [467, 268] on td "[PERSON_NAME]" at bounding box center [475, 239] width 129 height 78
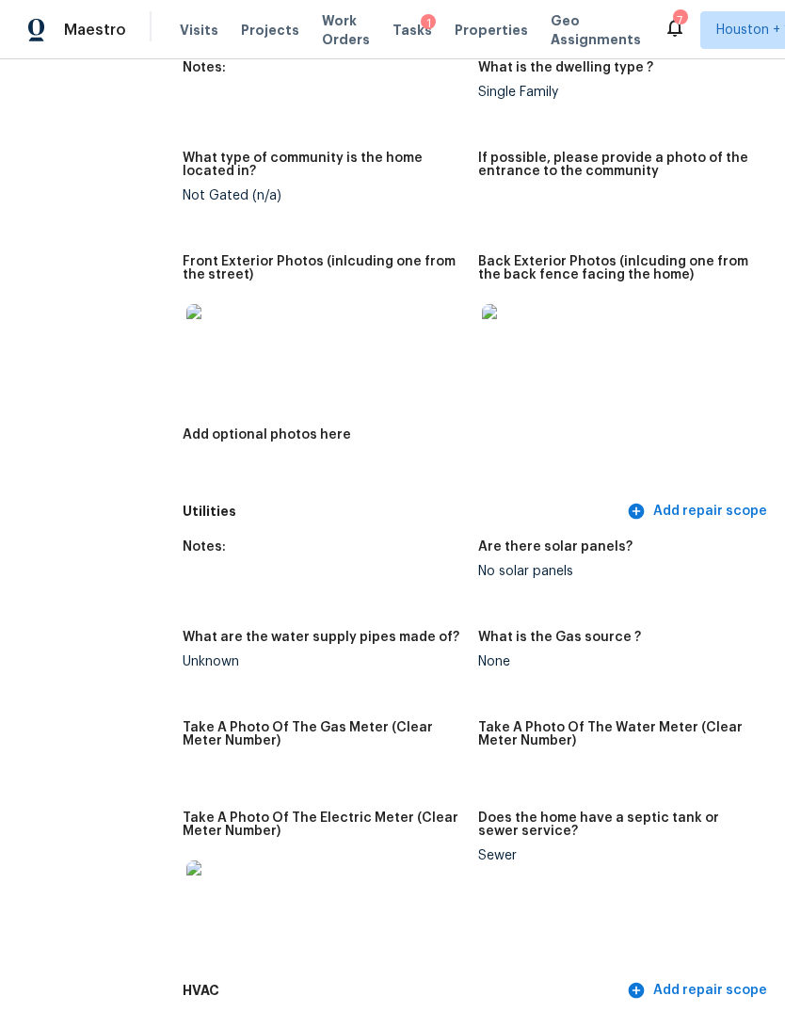
scroll to position [818, 43]
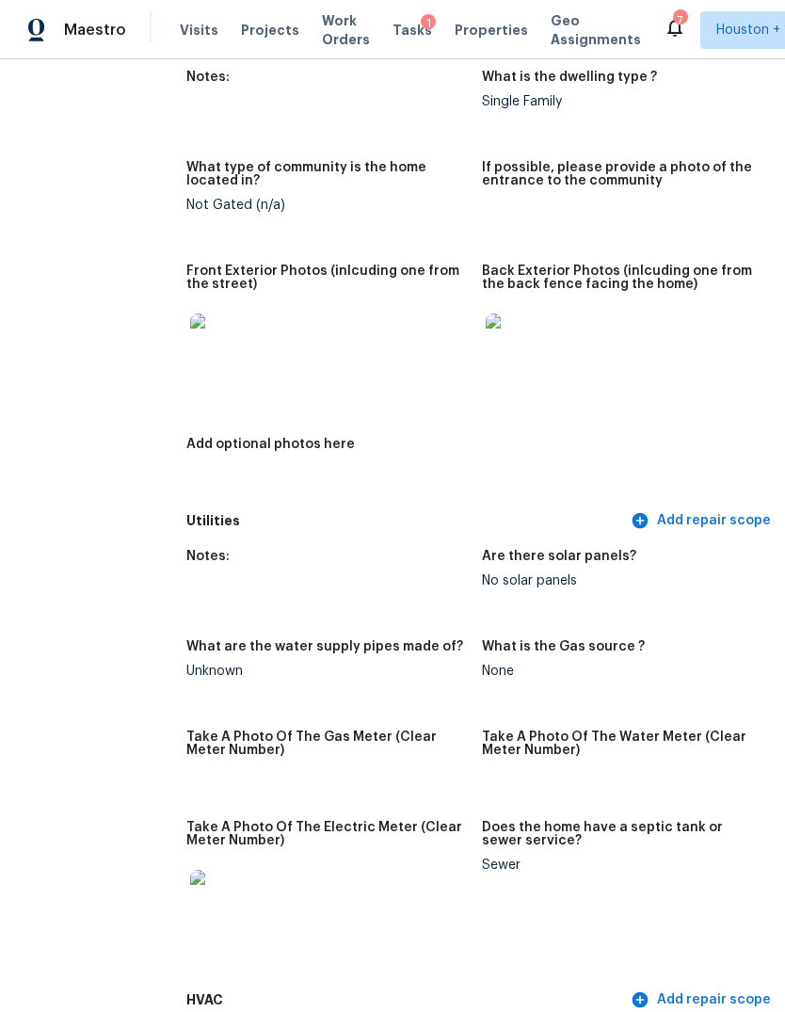
click at [190, 314] on img at bounding box center [220, 344] width 60 height 60
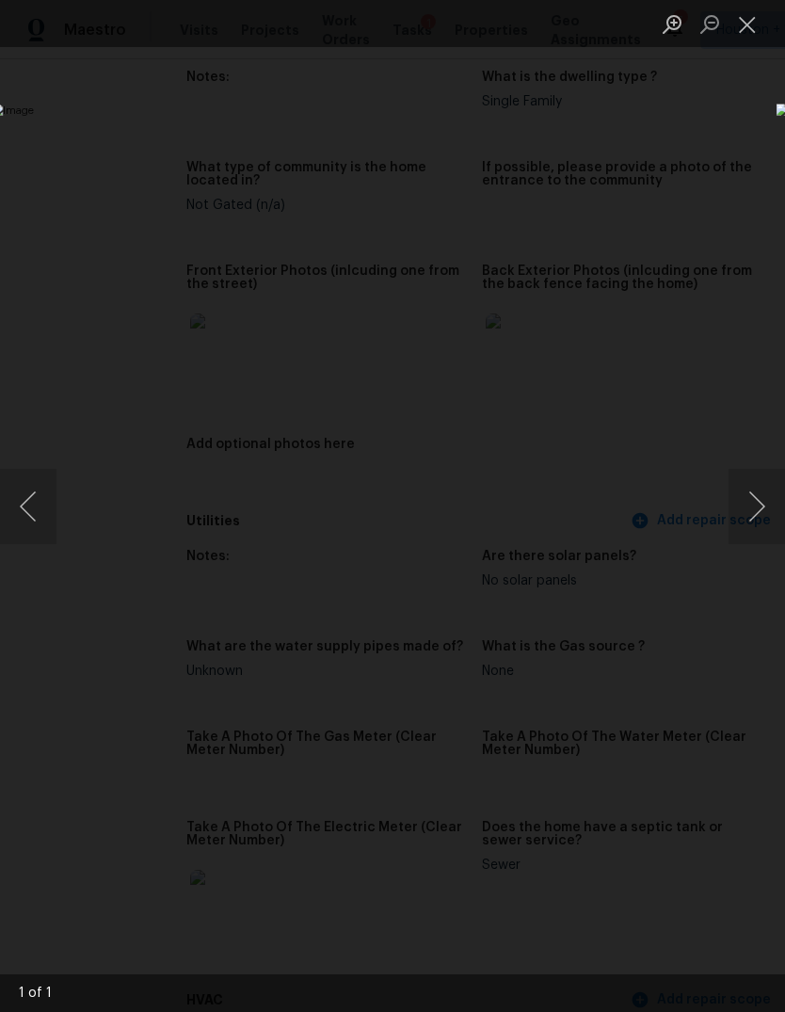
click at [702, 897] on div "Lightbox" at bounding box center [392, 506] width 785 height 1012
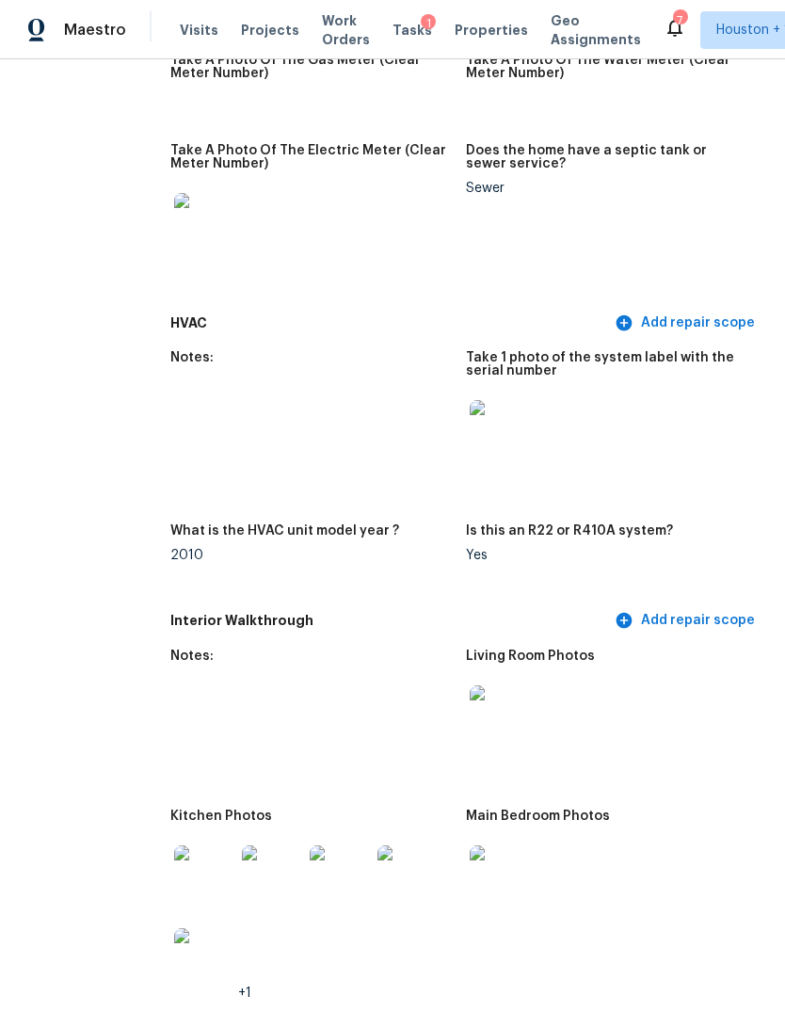
scroll to position [1689, 81]
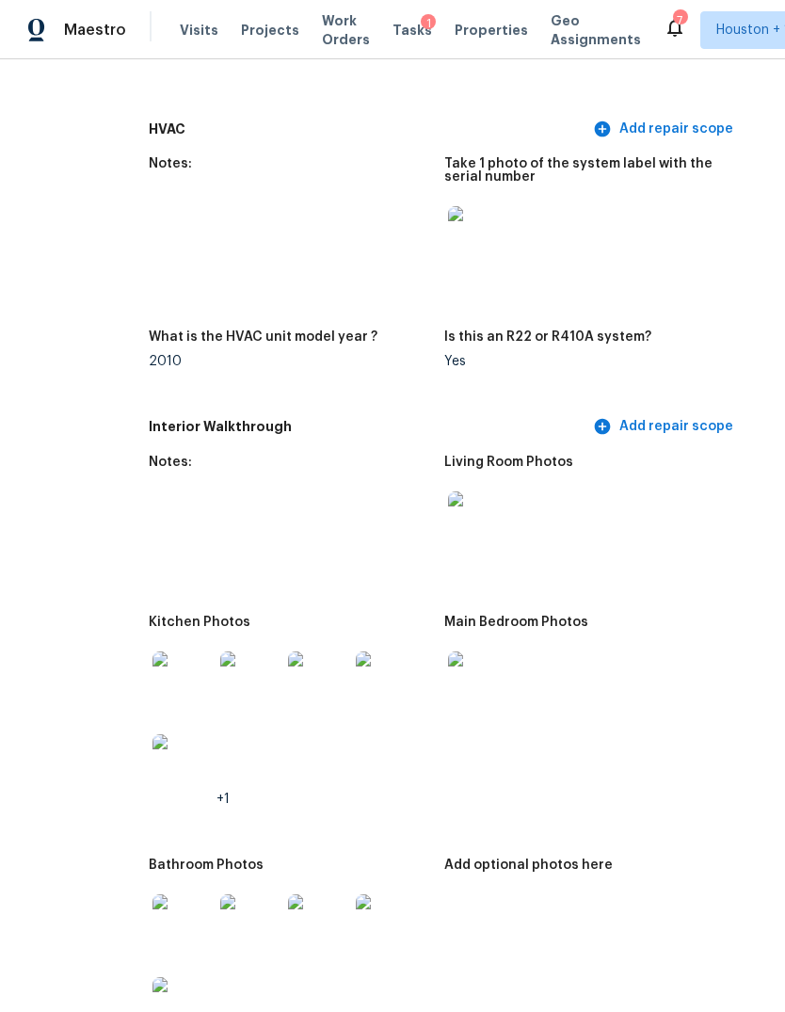
click at [448, 492] on img at bounding box center [478, 522] width 60 height 60
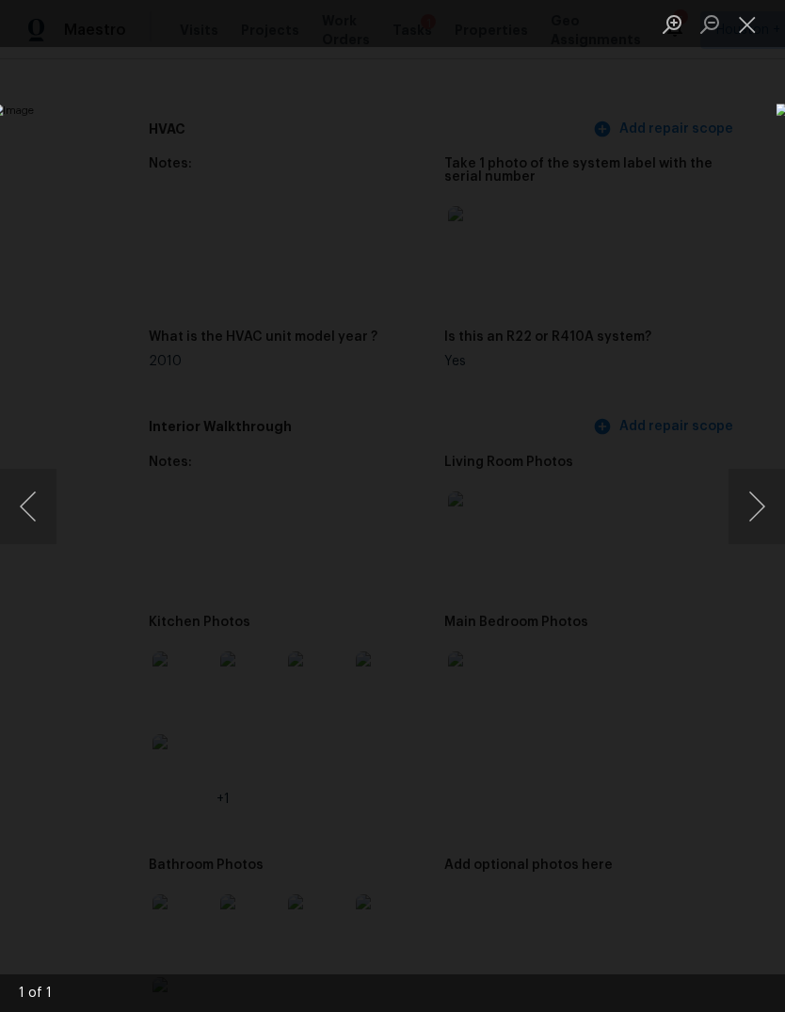
click at [107, 935] on div "Lightbox" at bounding box center [392, 506] width 785 height 1012
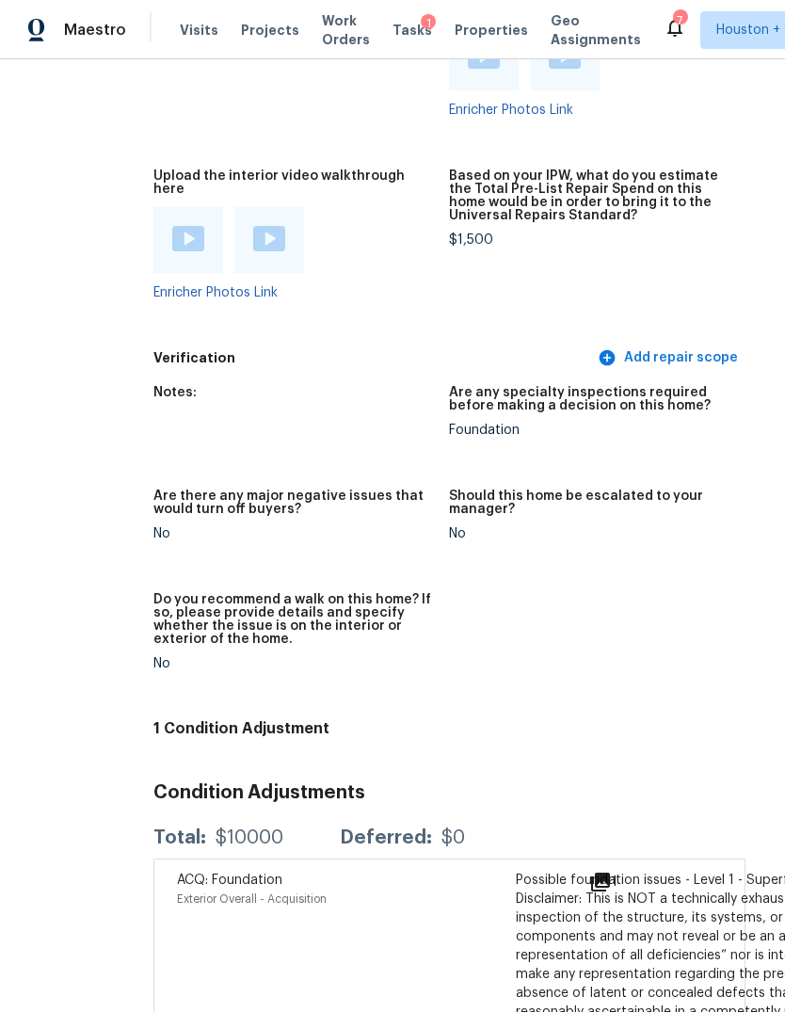
scroll to position [3823, 76]
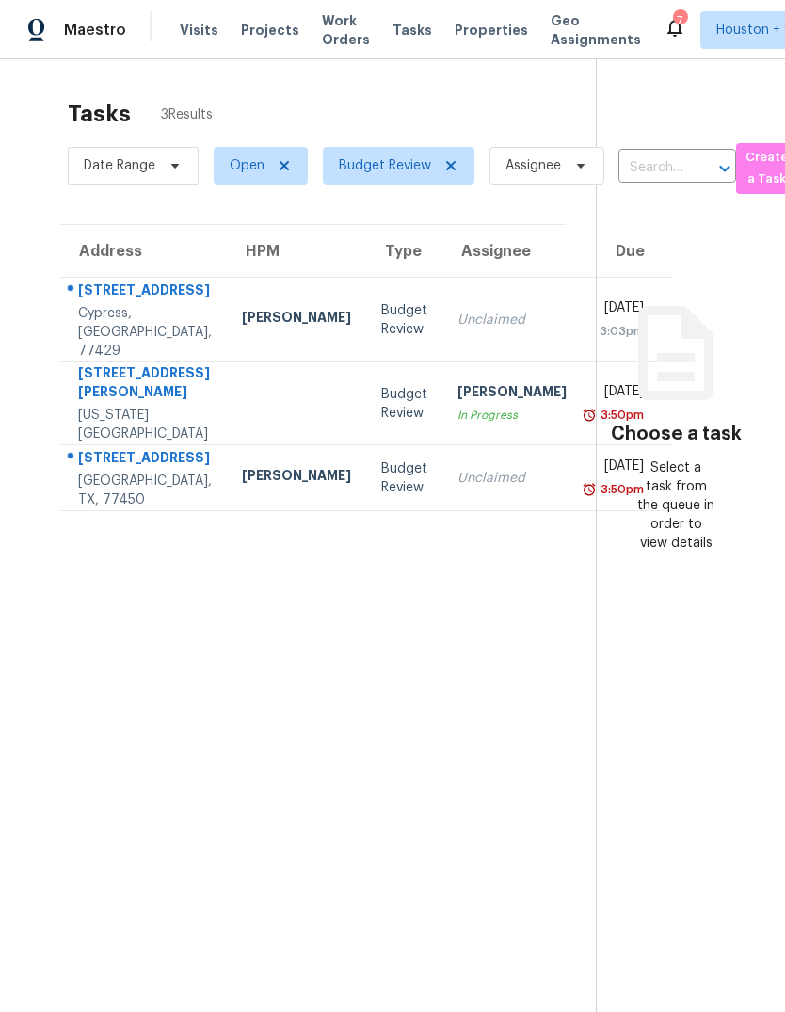
click at [128, 472] on div "[STREET_ADDRESS]" at bounding box center [145, 460] width 134 height 24
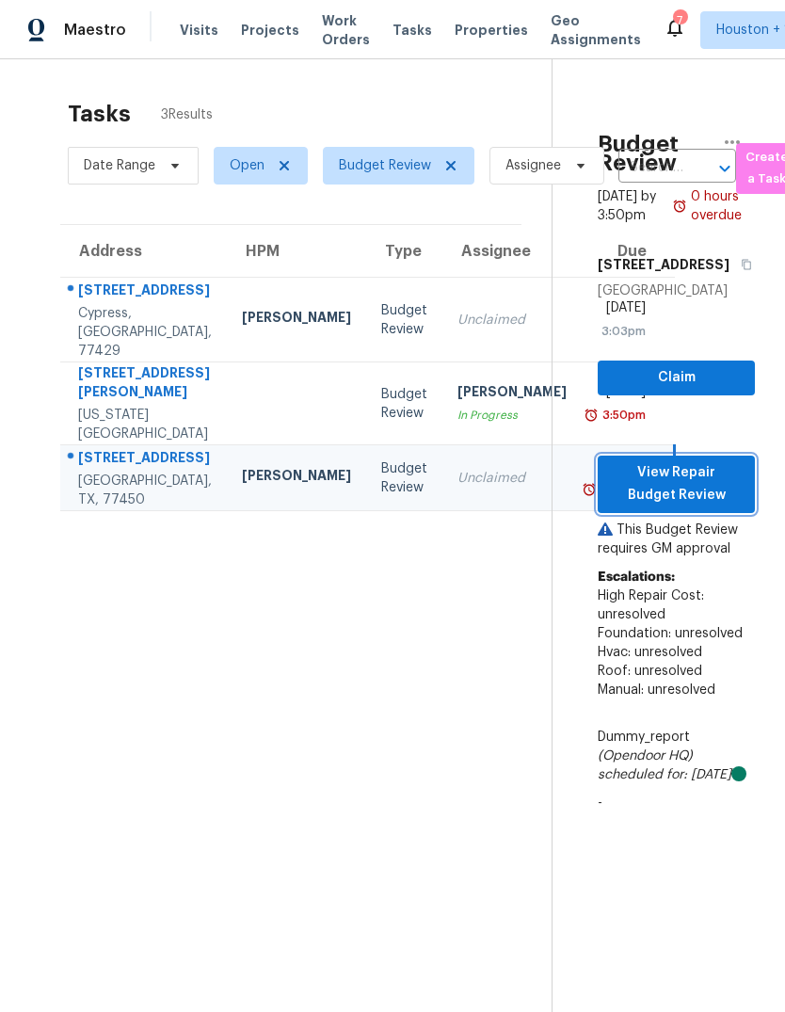
click at [713, 461] on span "View Repair Budget Review" at bounding box center [676, 484] width 127 height 46
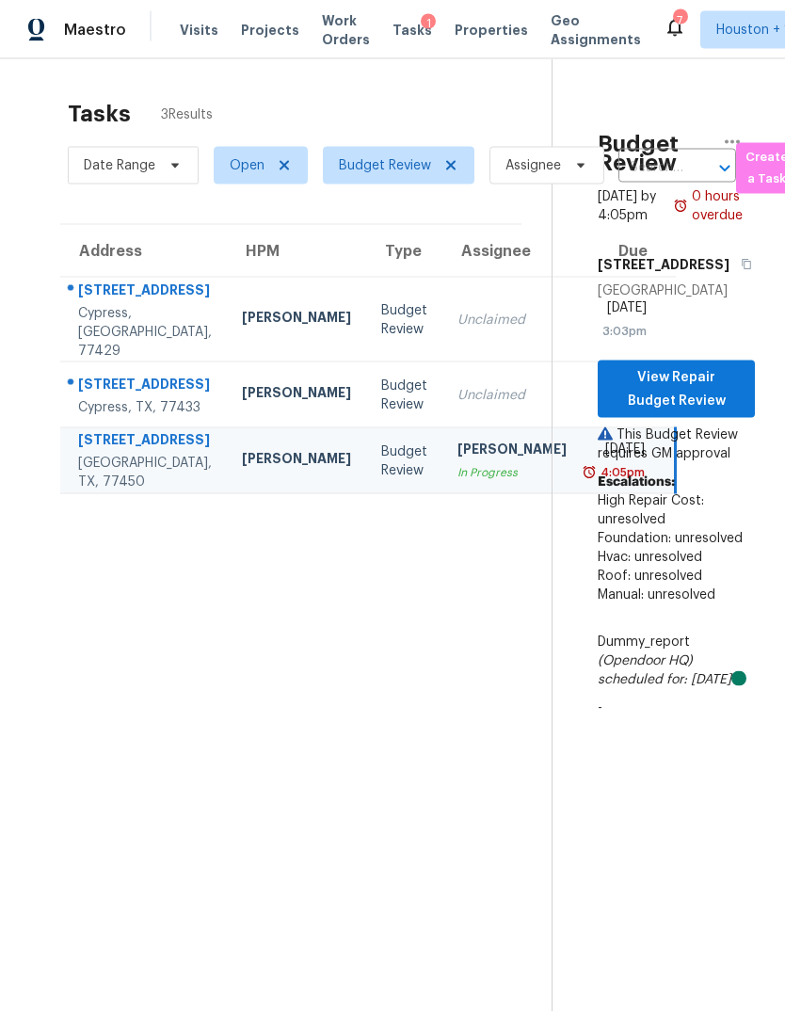
scroll to position [8, 0]
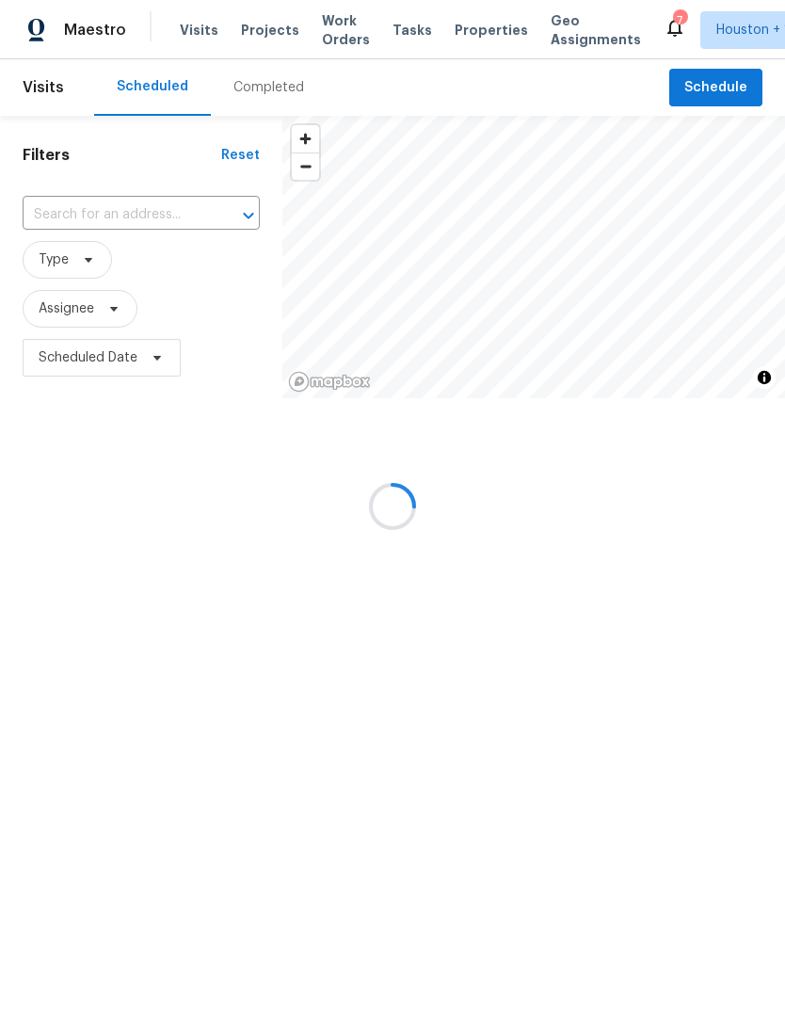
click at [250, 90] on div at bounding box center [392, 506] width 785 height 1012
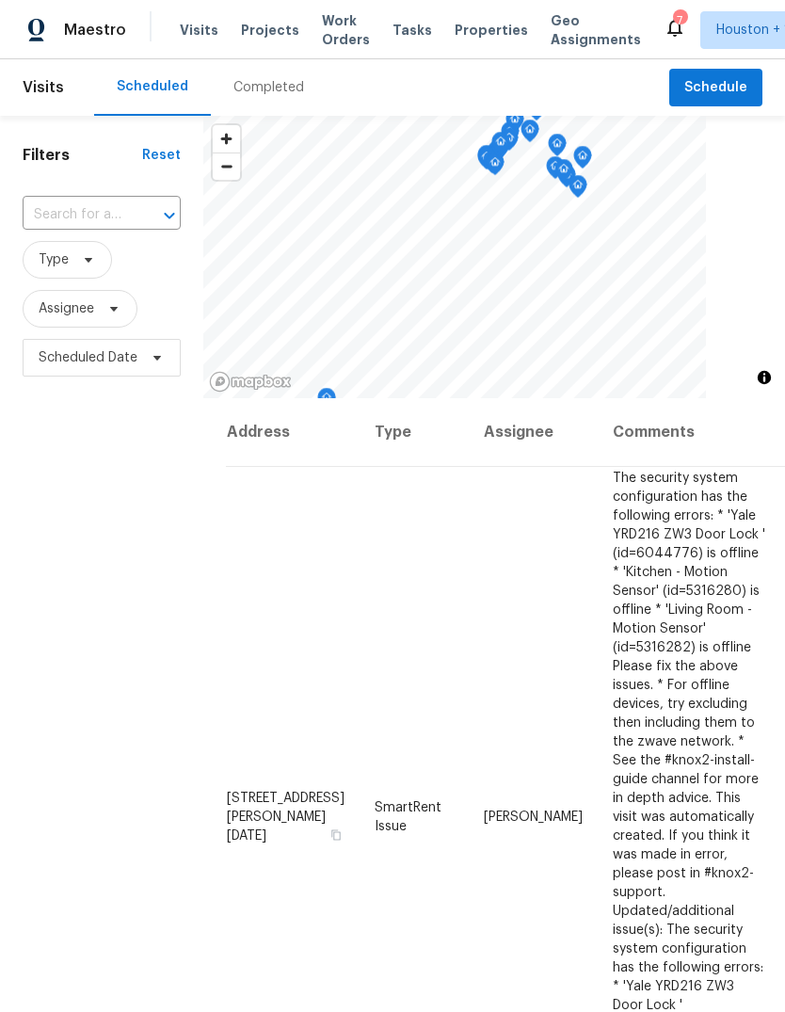
click at [249, 87] on div "Completed" at bounding box center [269, 87] width 71 height 19
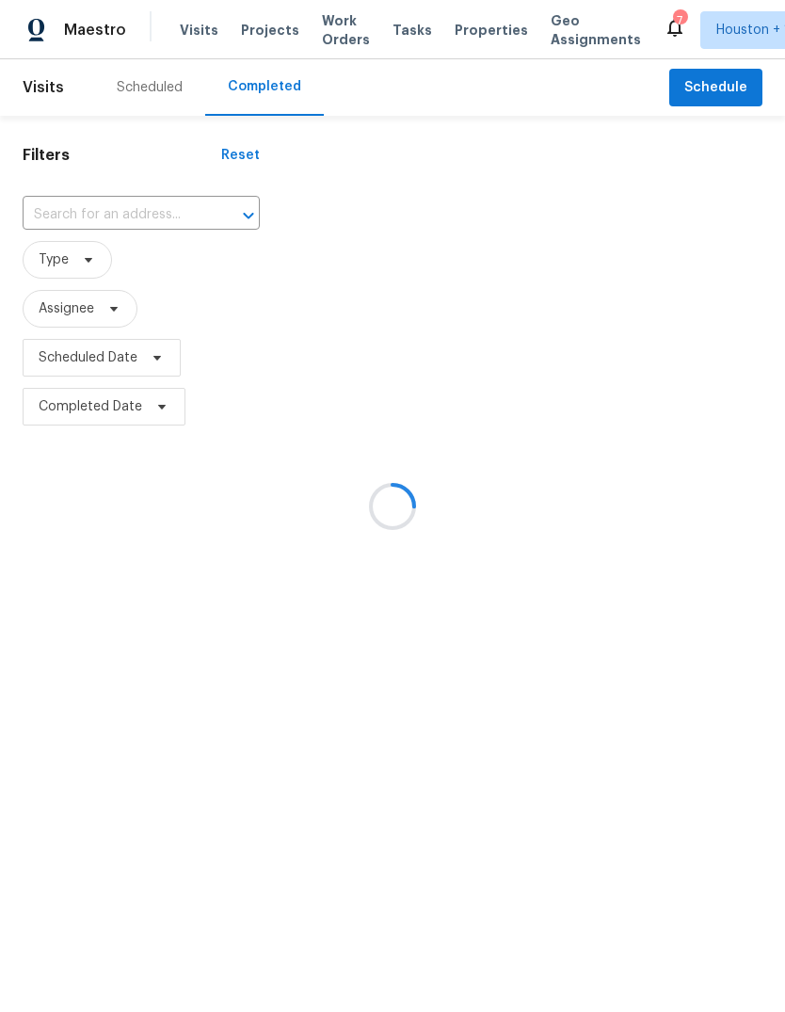
click at [104, 204] on div at bounding box center [392, 506] width 785 height 1012
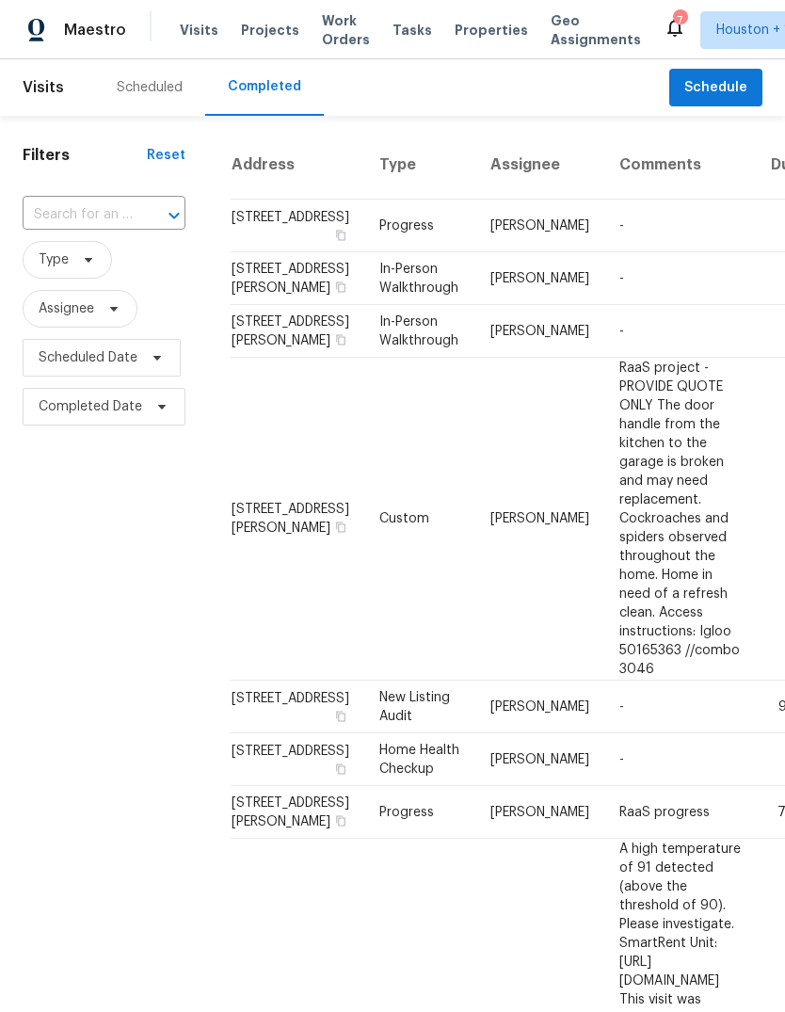
click at [76, 214] on input "text" at bounding box center [78, 215] width 110 height 29
type input "802 sierra"
click at [87, 254] on li "[STREET_ADDRESS]" at bounding box center [103, 258] width 160 height 31
